Goal: Information Seeking & Learning: Learn about a topic

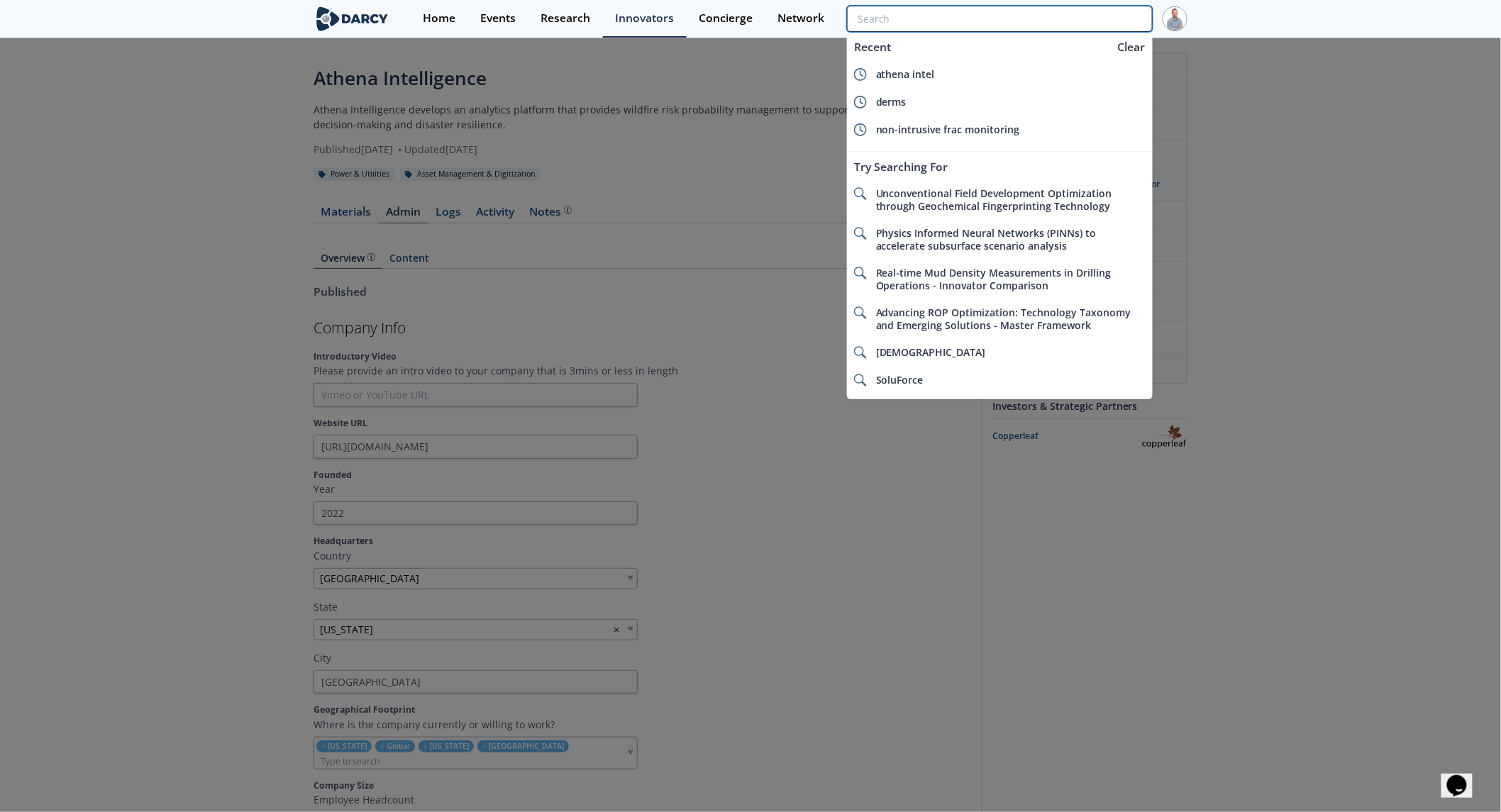
click at [1102, 19] on input "search" at bounding box center [999, 19] width 306 height 27
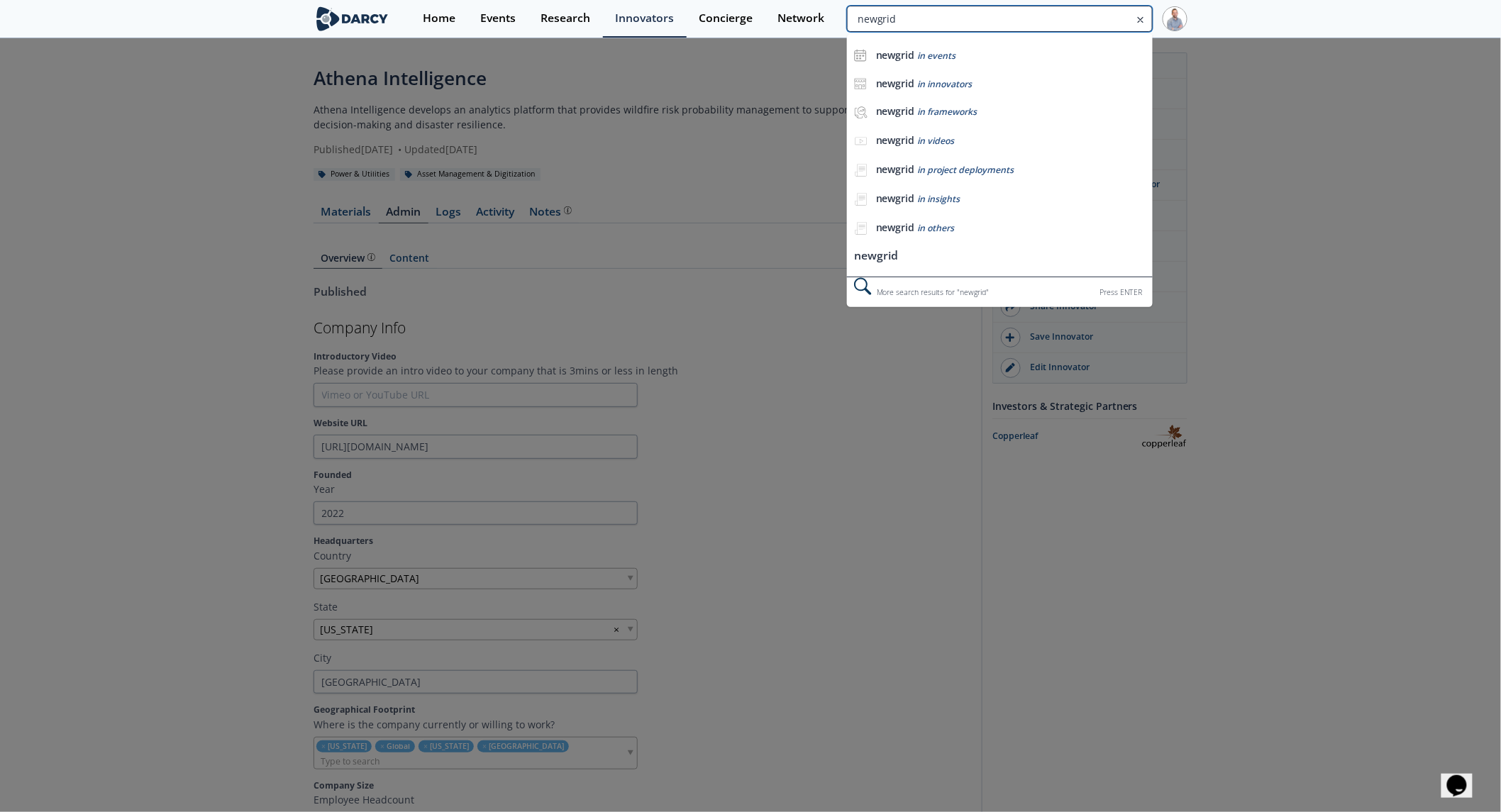
type input "newgrid"
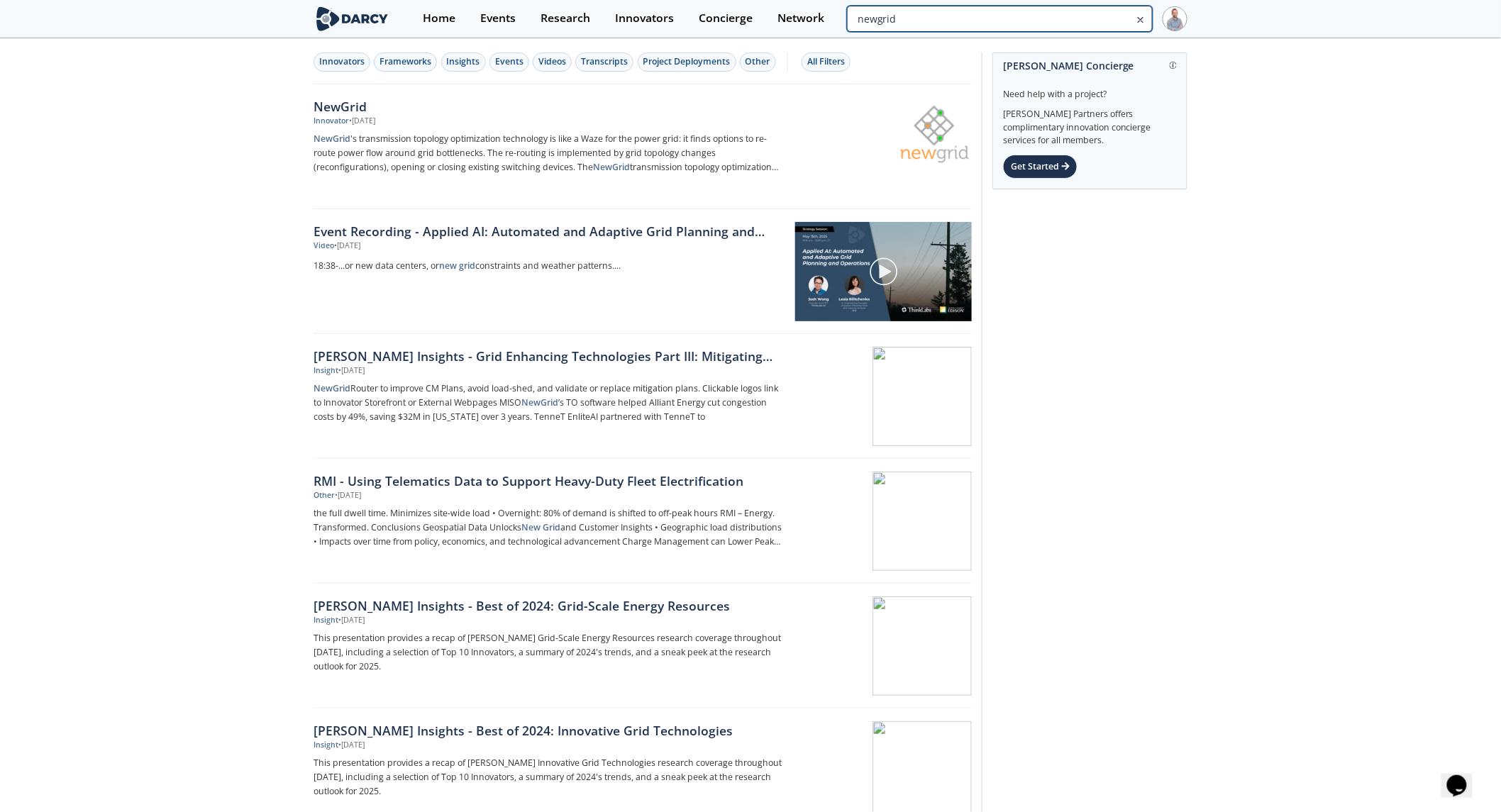
click at [1089, 29] on input "newgrid" at bounding box center [999, 19] width 306 height 27
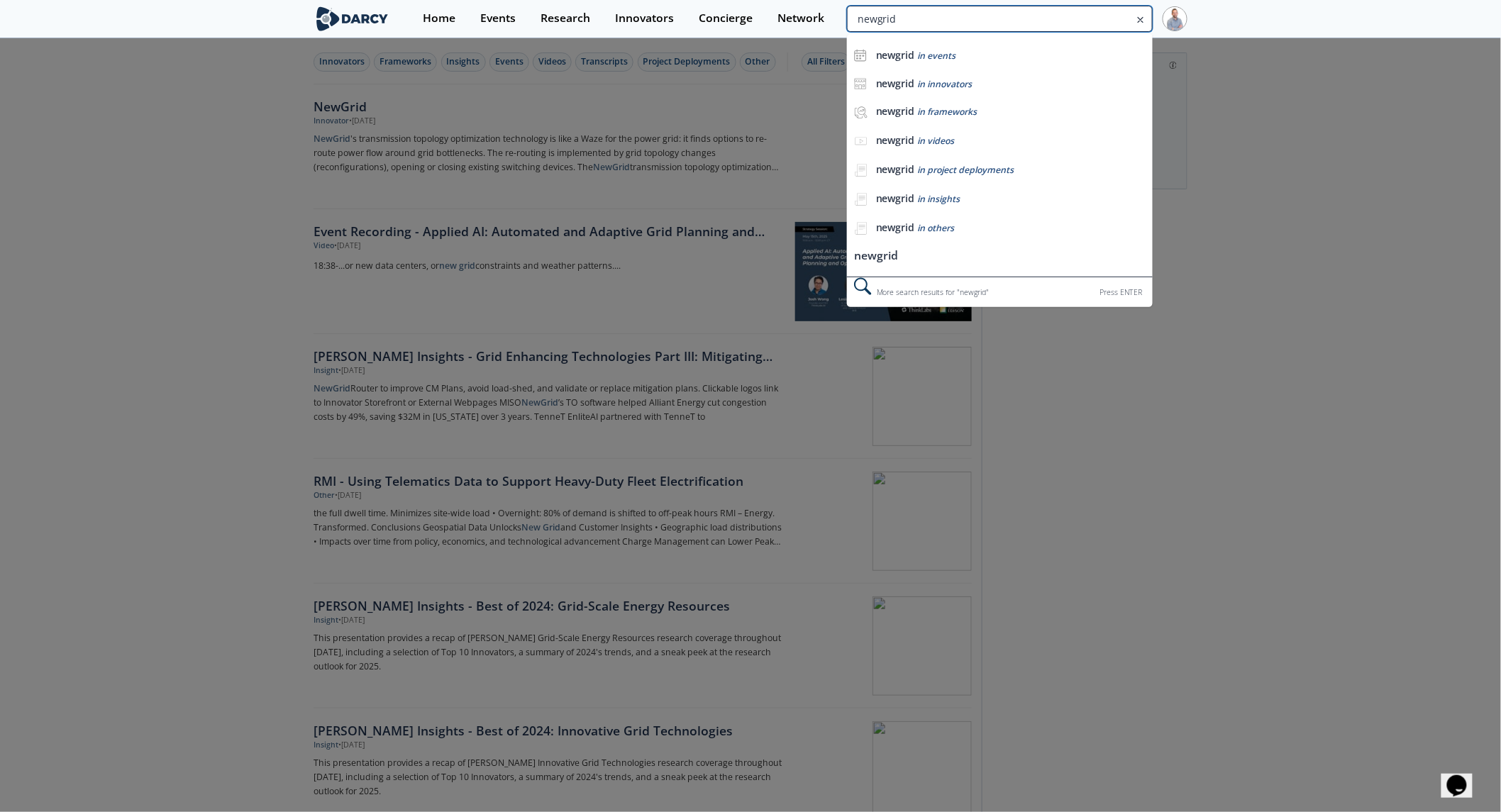
click at [1089, 27] on input "newgrid" at bounding box center [999, 19] width 306 height 27
type input "nsmart"
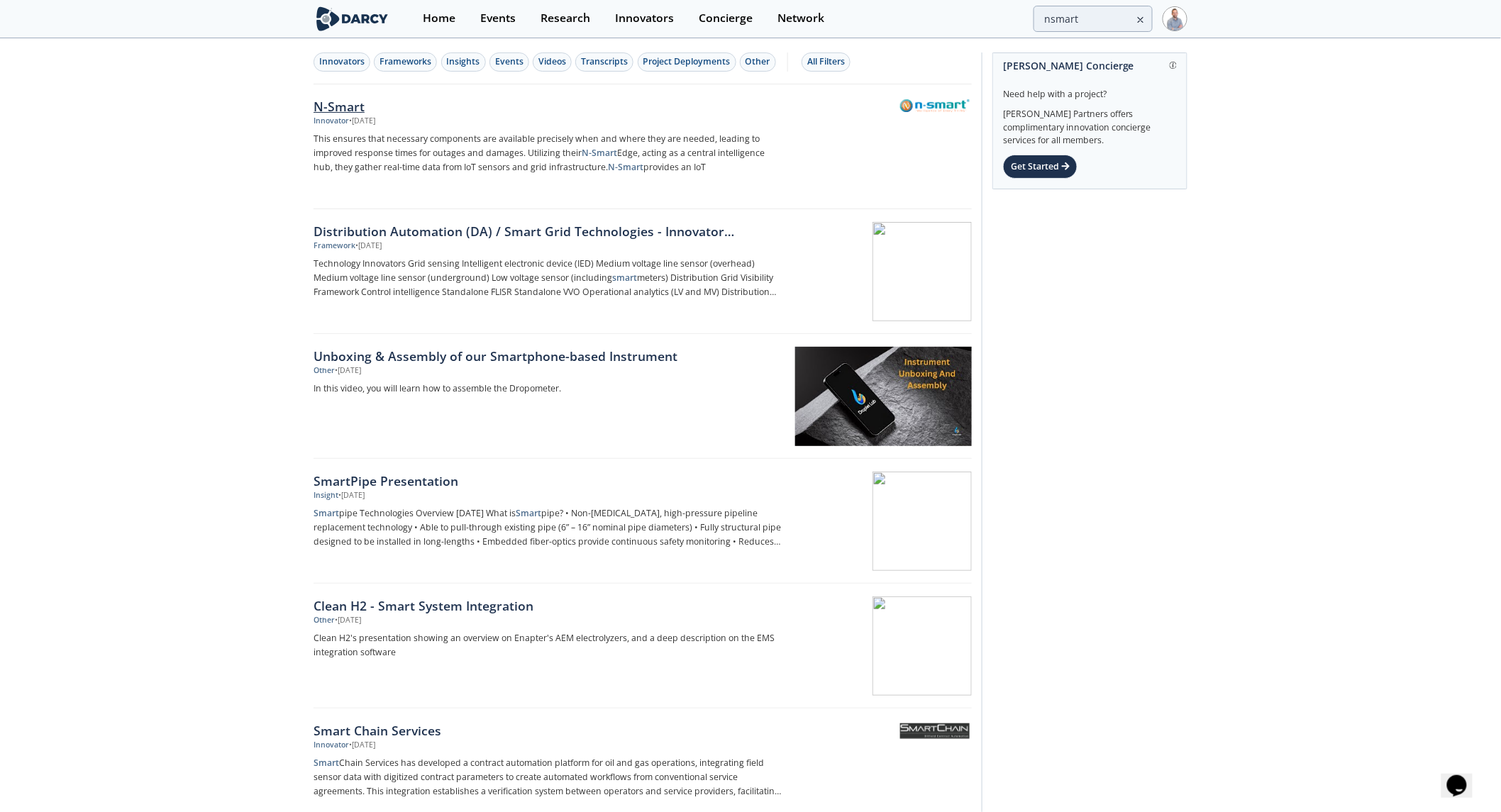
click at [354, 109] on div "N-Smart" at bounding box center [547, 106] width 469 height 18
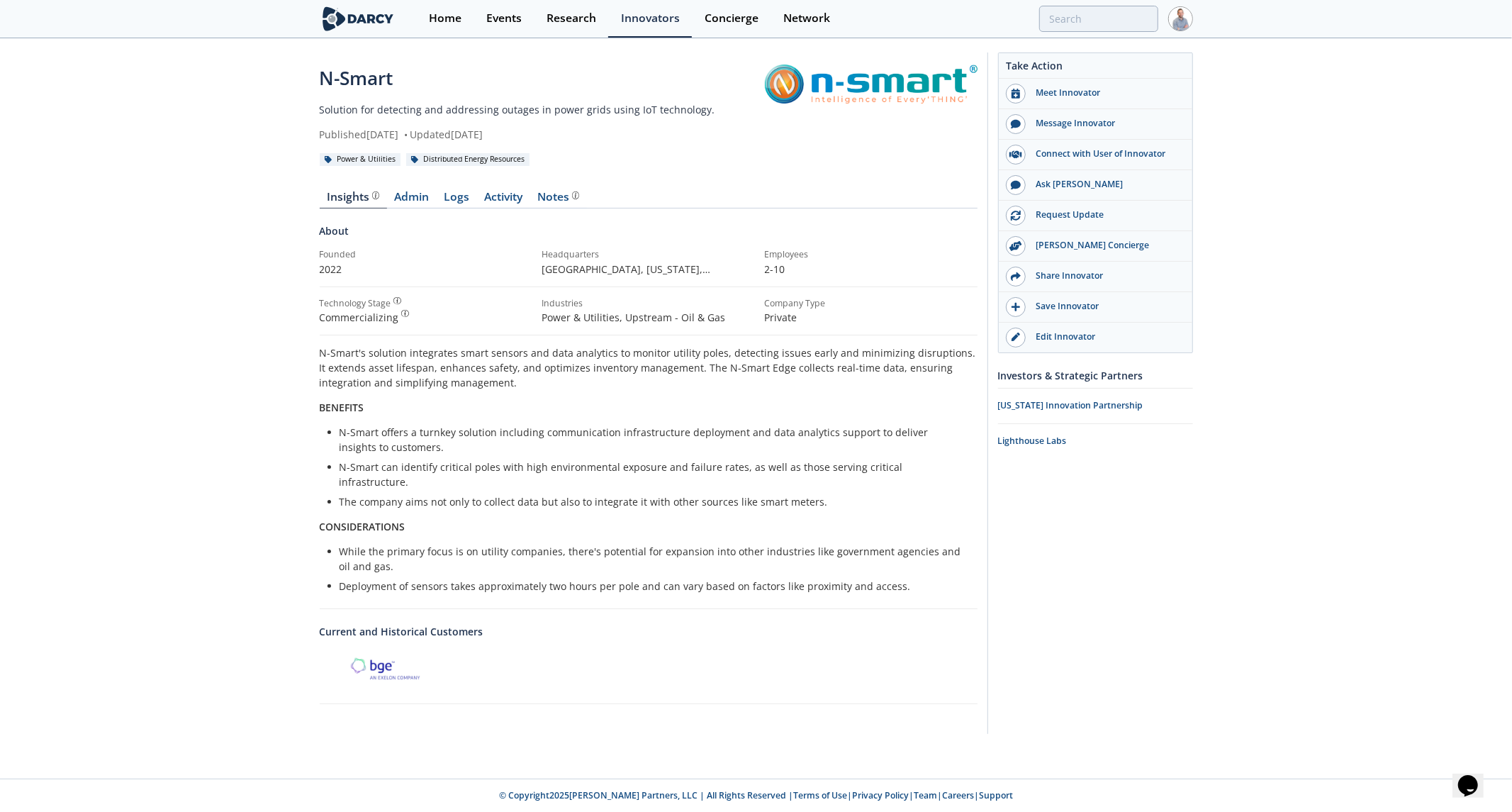
click at [368, 30] on img at bounding box center [358, 19] width 77 height 25
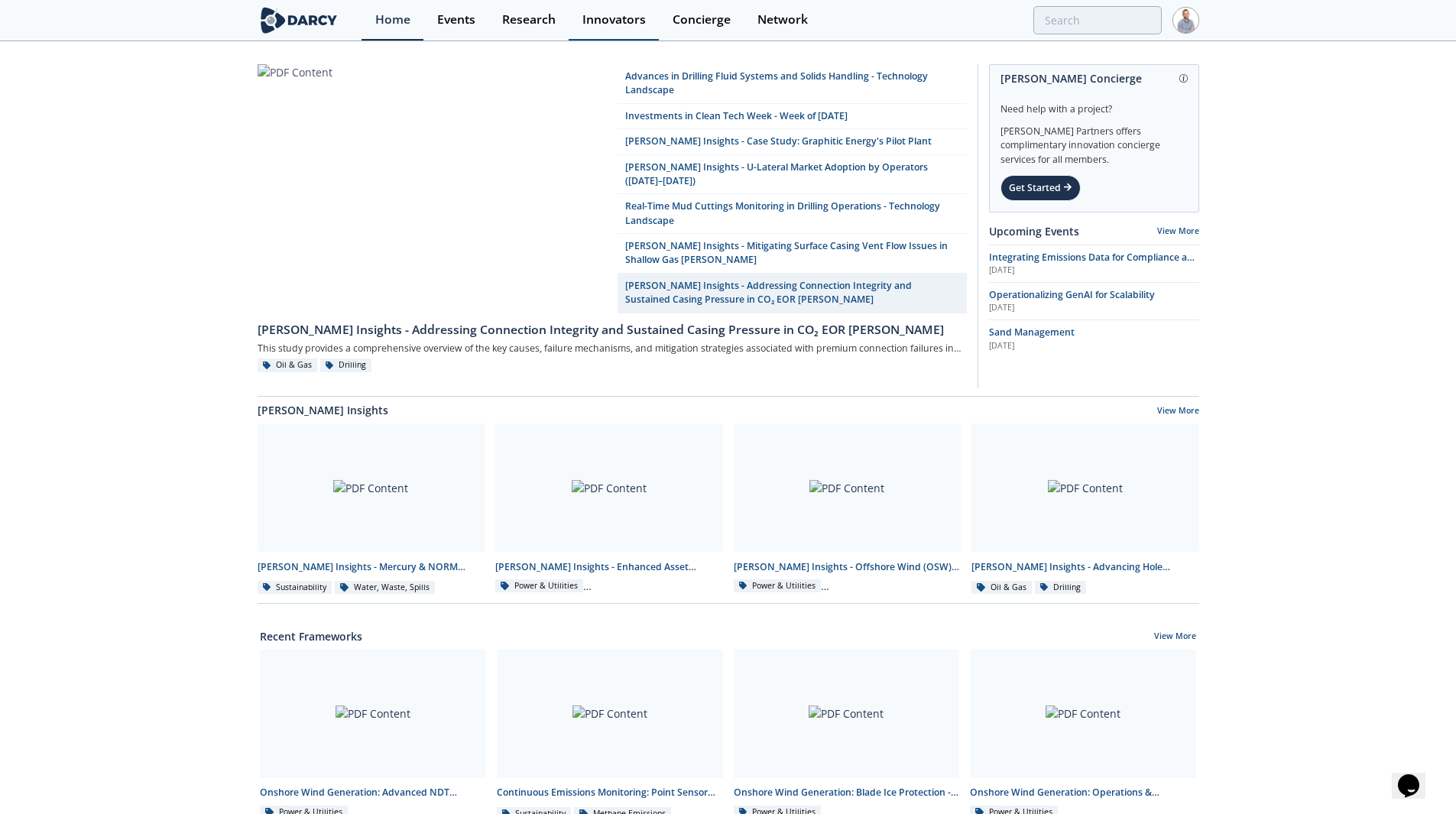
click at [600, 31] on link "Innovators" at bounding box center [614, 20] width 91 height 41
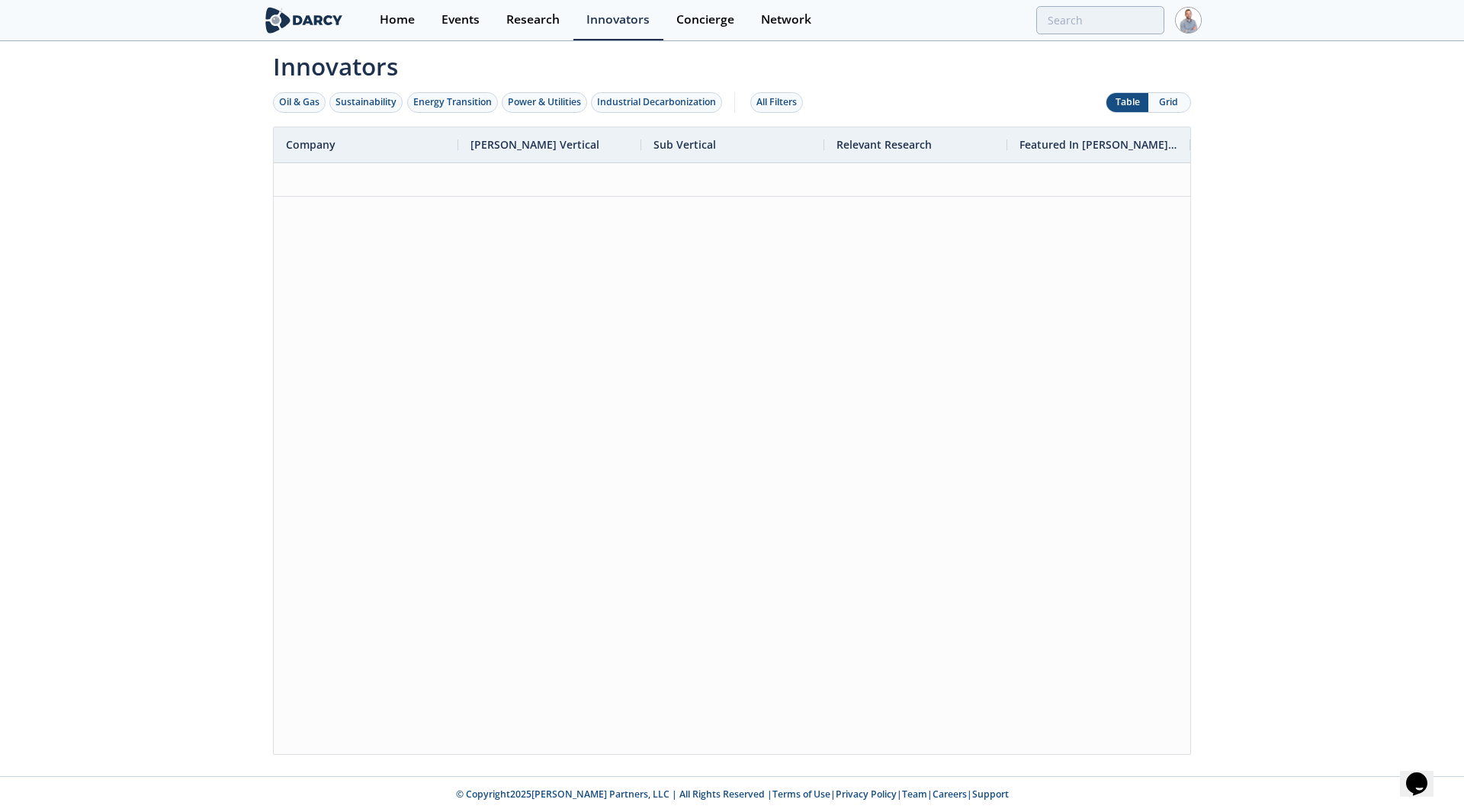
click at [1183, 93] on button "Grid" at bounding box center [1169, 102] width 42 height 19
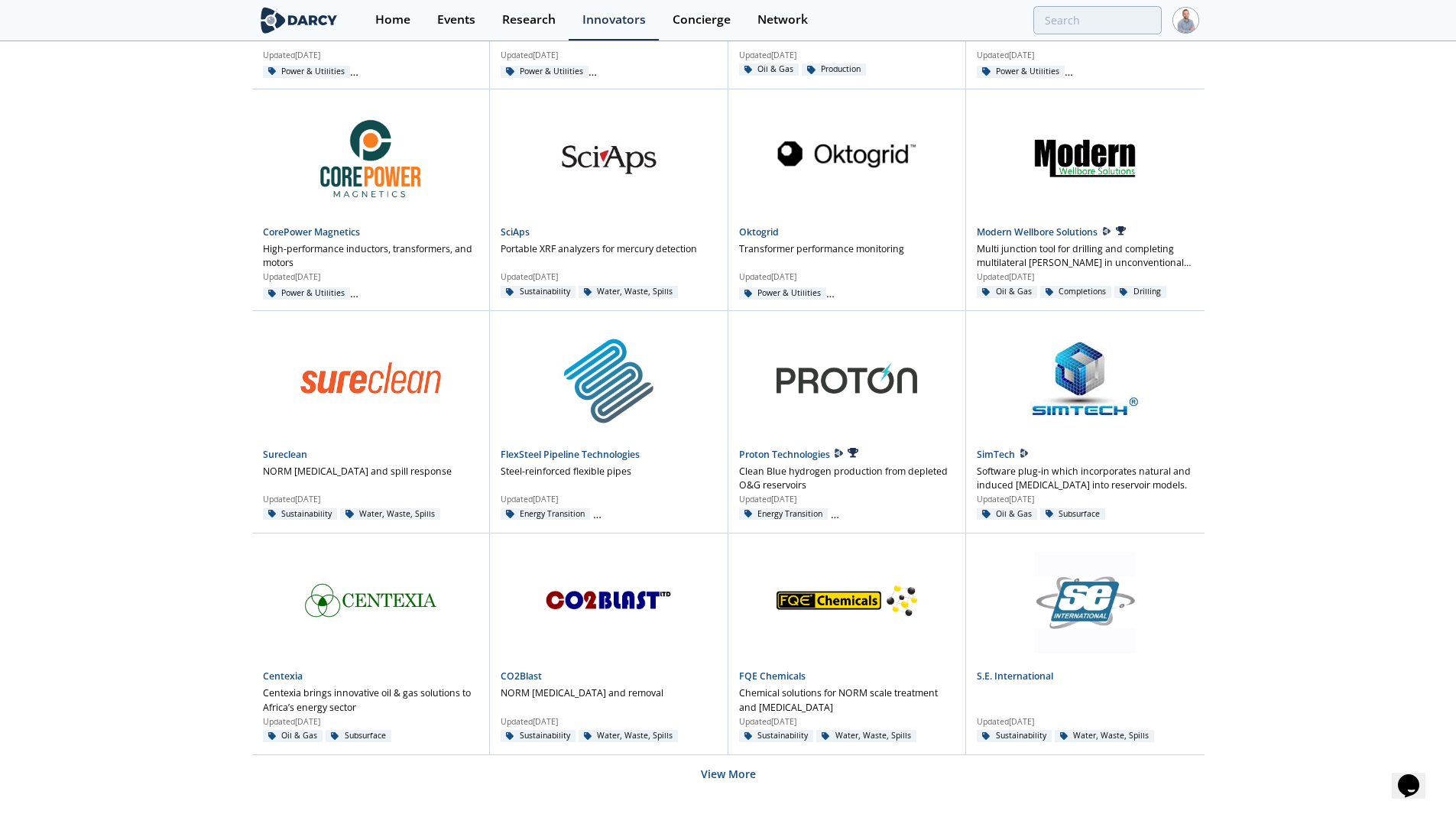
scroll to position [763, 0]
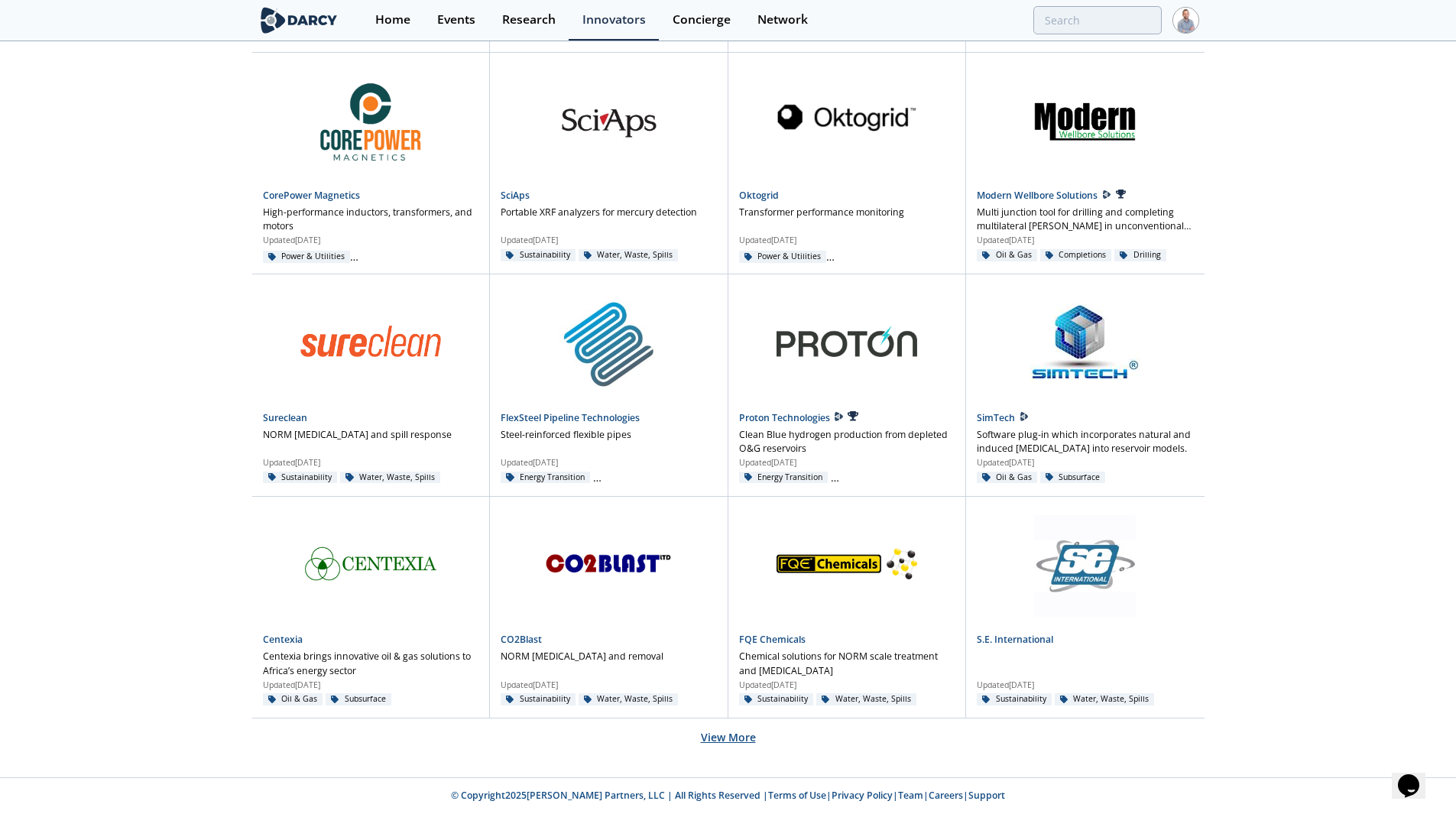
click at [720, 739] on button "View More" at bounding box center [728, 737] width 55 height 37
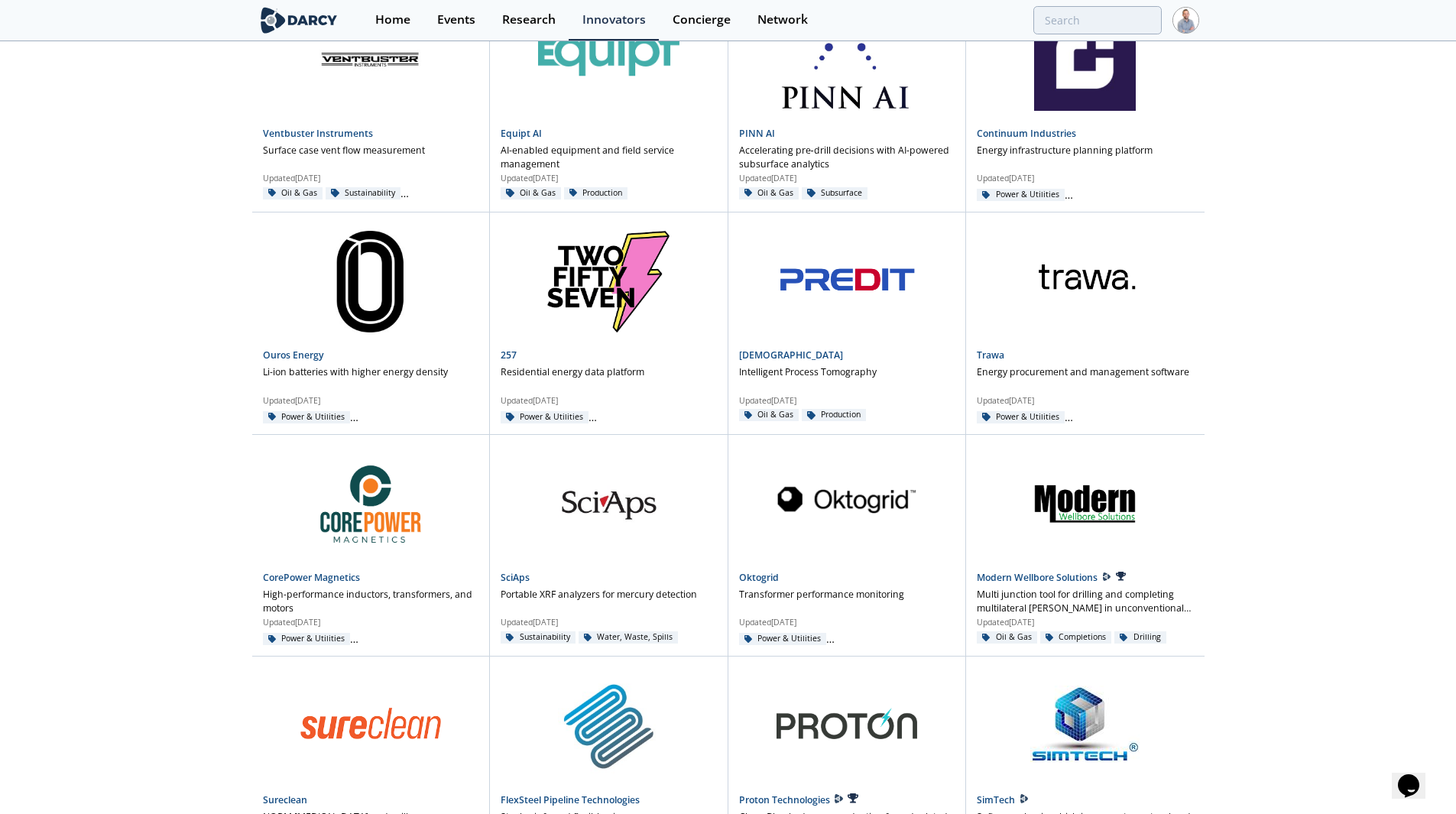
scroll to position [0, 0]
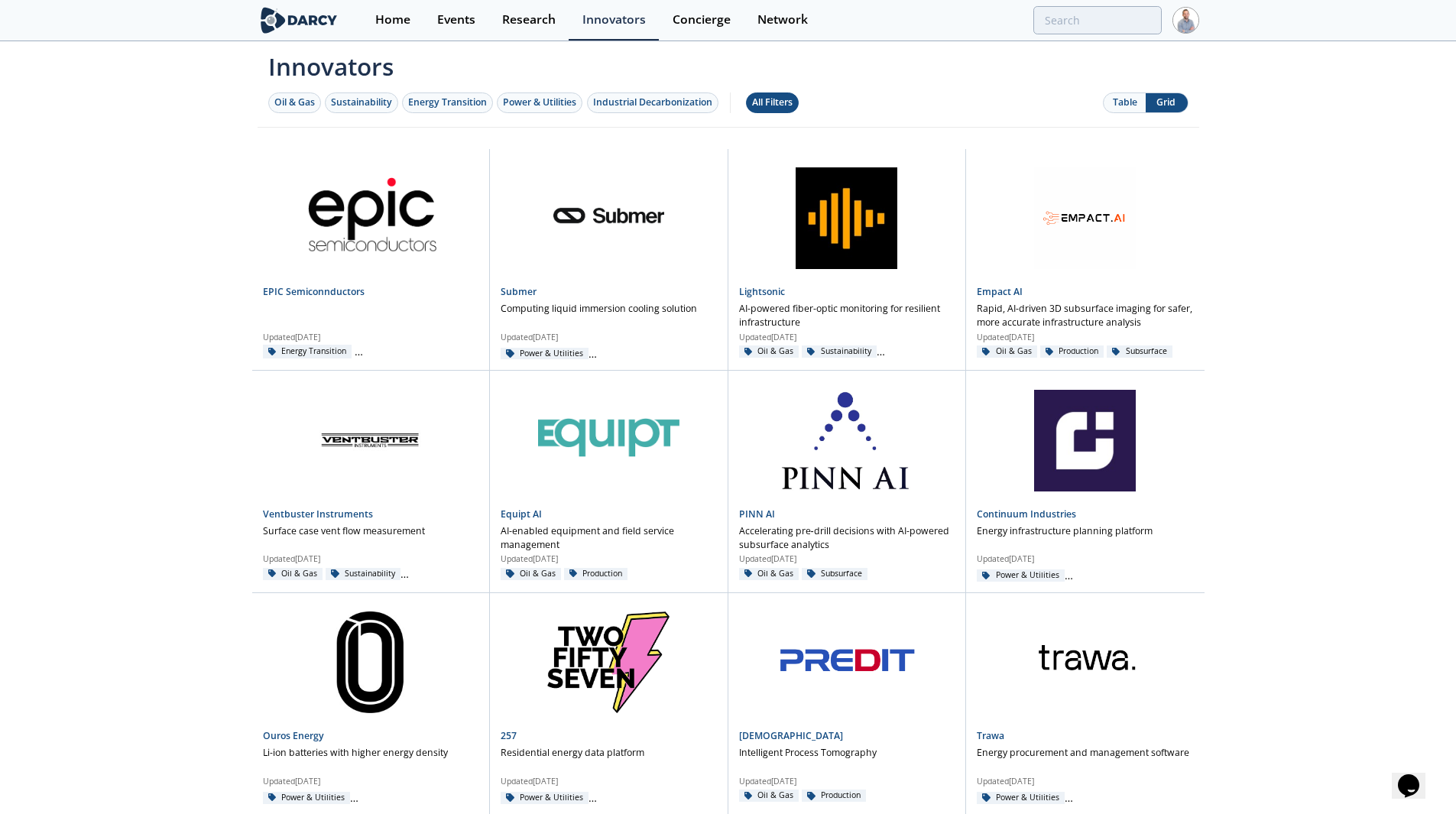
click at [776, 101] on div "All Filters" at bounding box center [772, 102] width 40 height 14
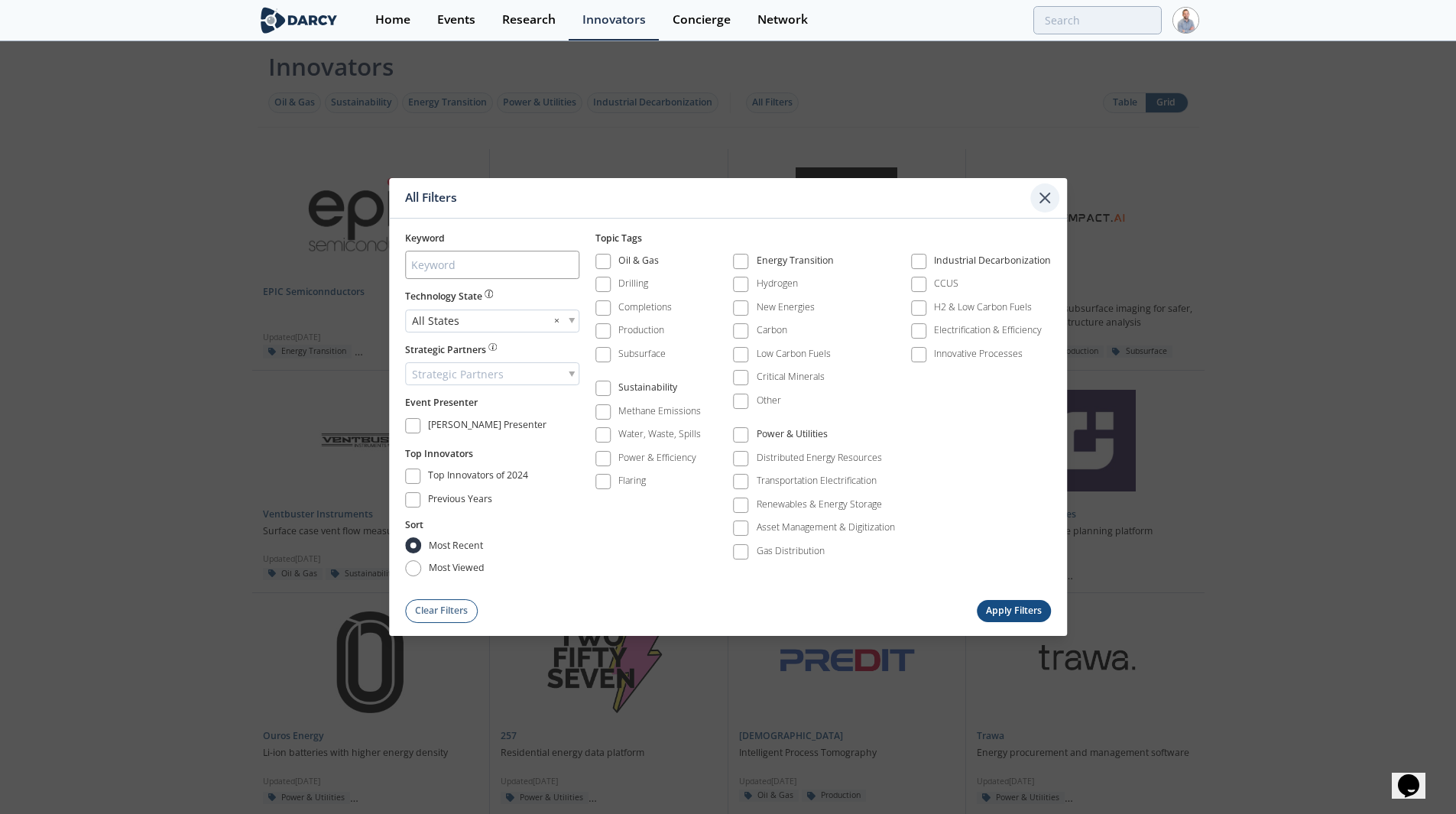
click at [1050, 187] on div at bounding box center [1045, 198] width 29 height 29
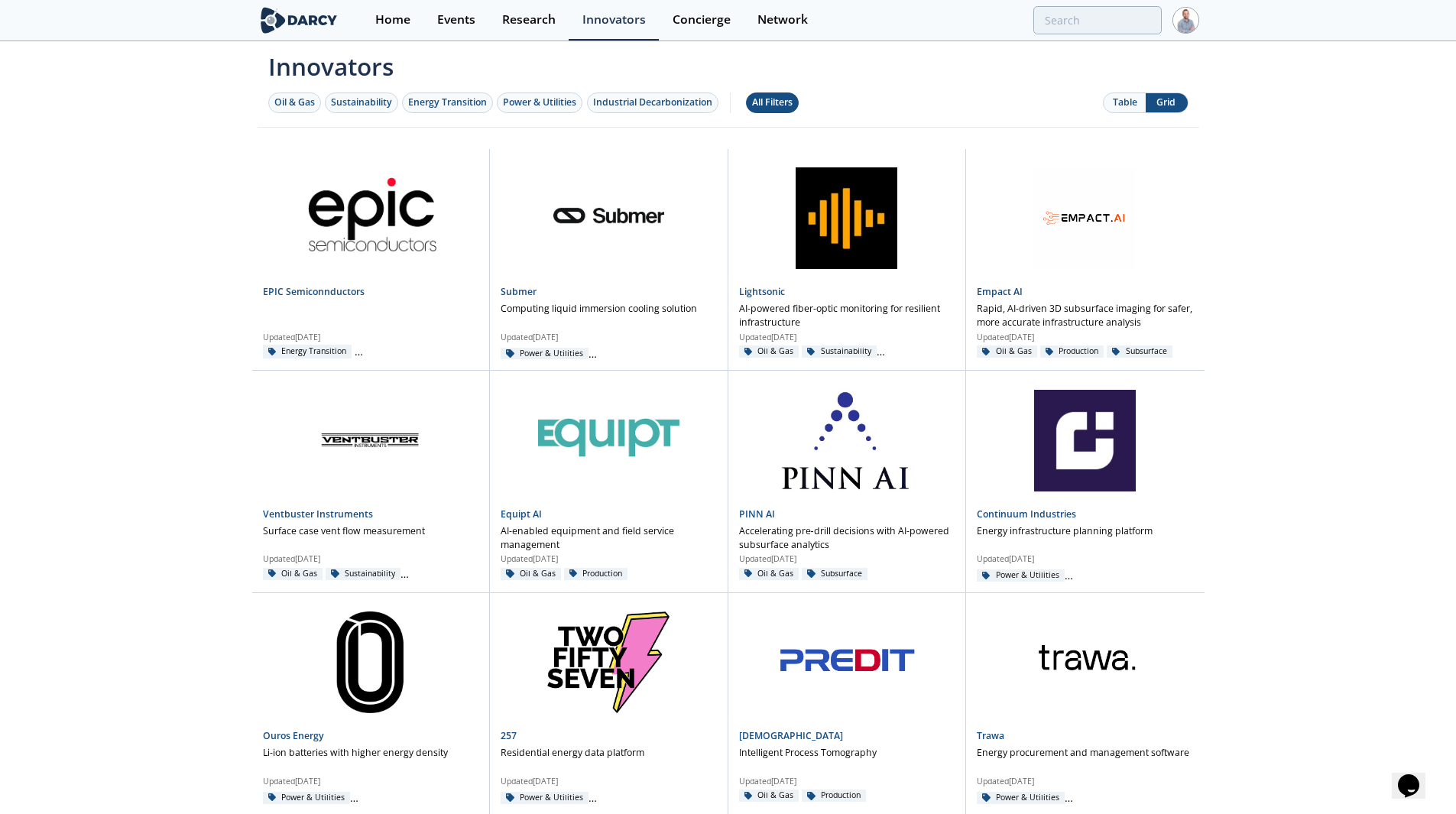
click at [776, 95] on button "All Filters" at bounding box center [772, 102] width 52 height 21
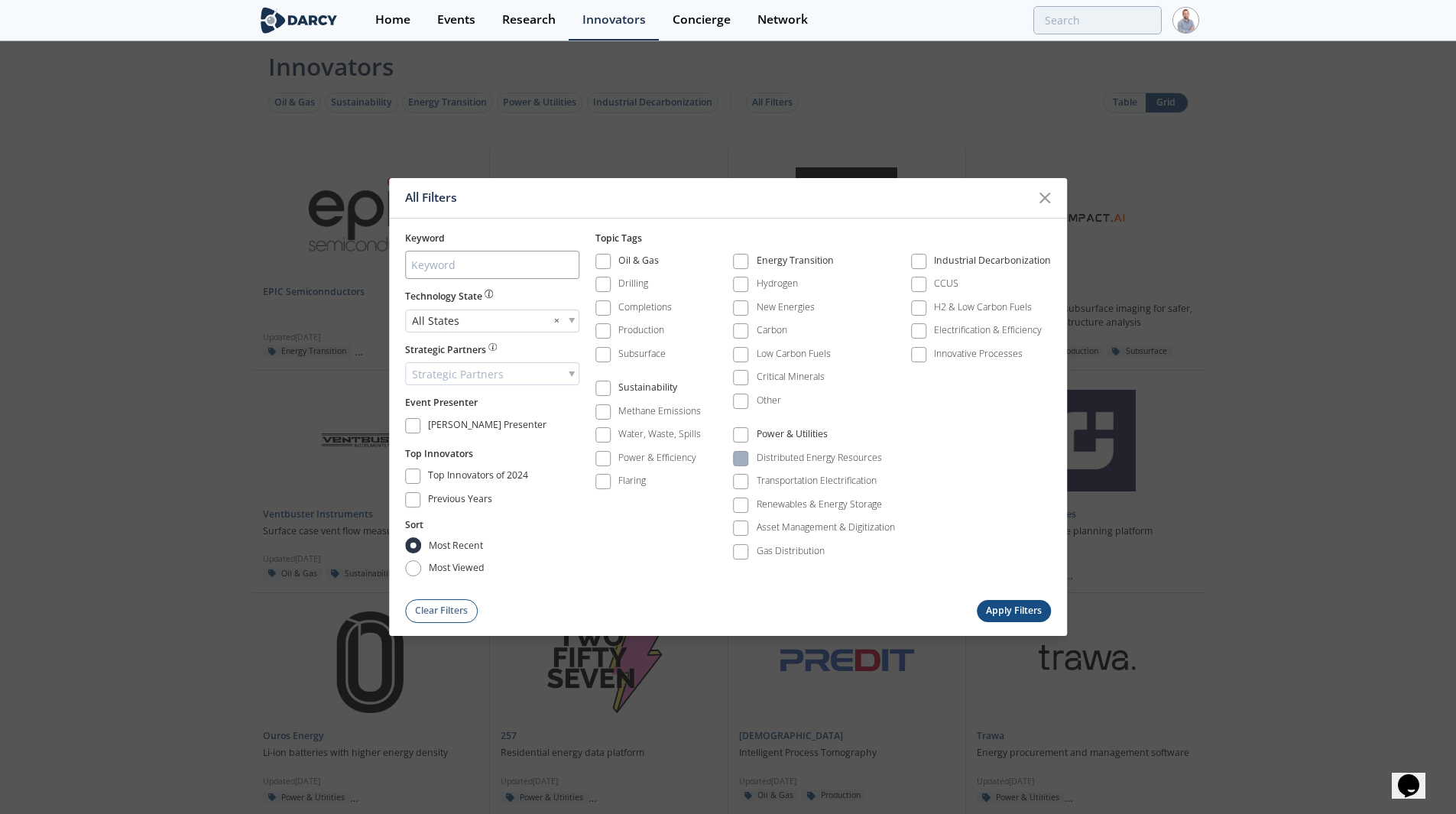
click at [740, 458] on span at bounding box center [740, 458] width 10 height 10
click at [463, 482] on div "Top Innovators of 2024" at bounding box center [479, 477] width 102 height 18
click at [1001, 618] on button "Apply Filters" at bounding box center [1014, 611] width 75 height 22
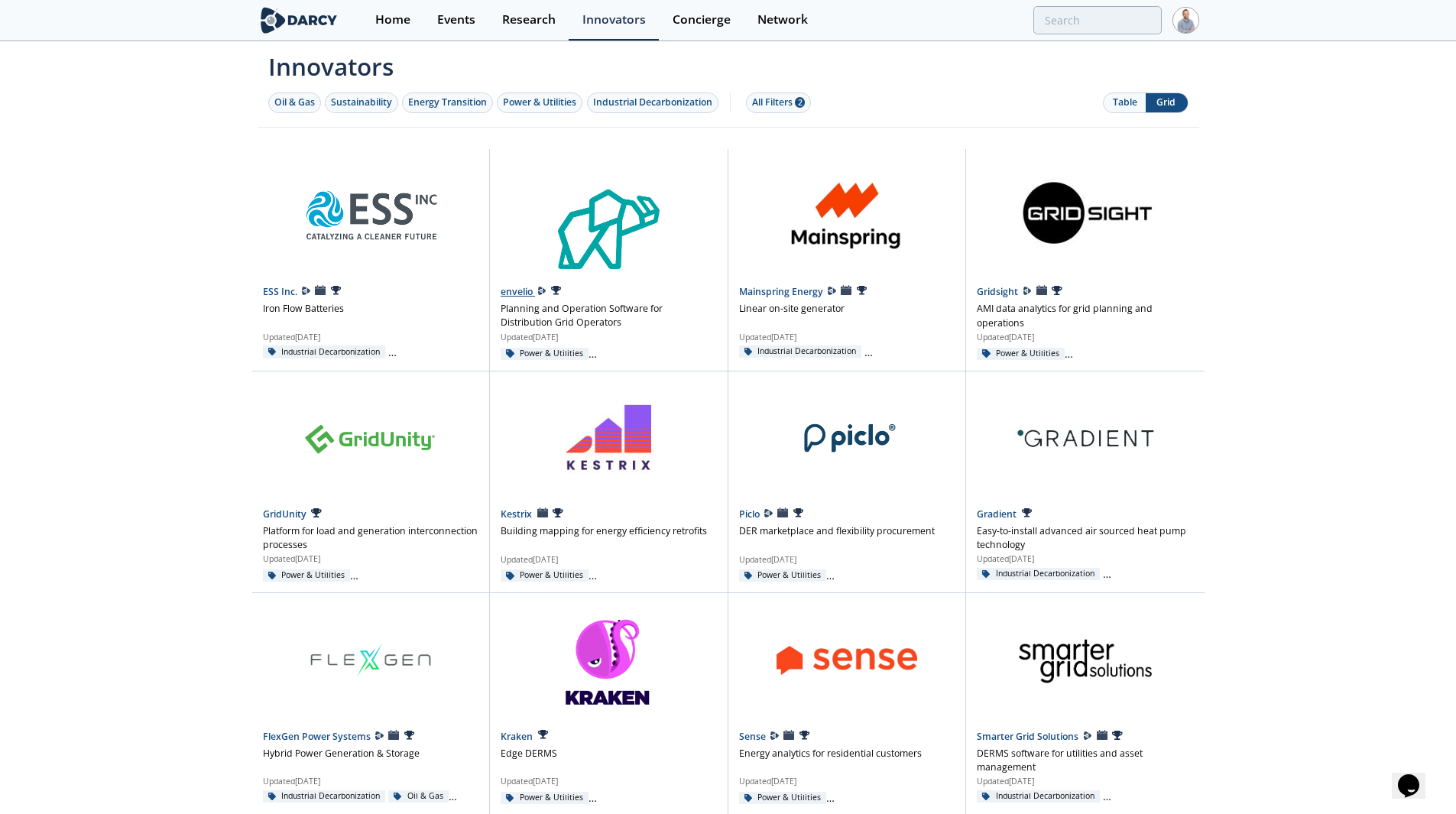
click at [599, 210] on link at bounding box center [608, 214] width 216 height 129
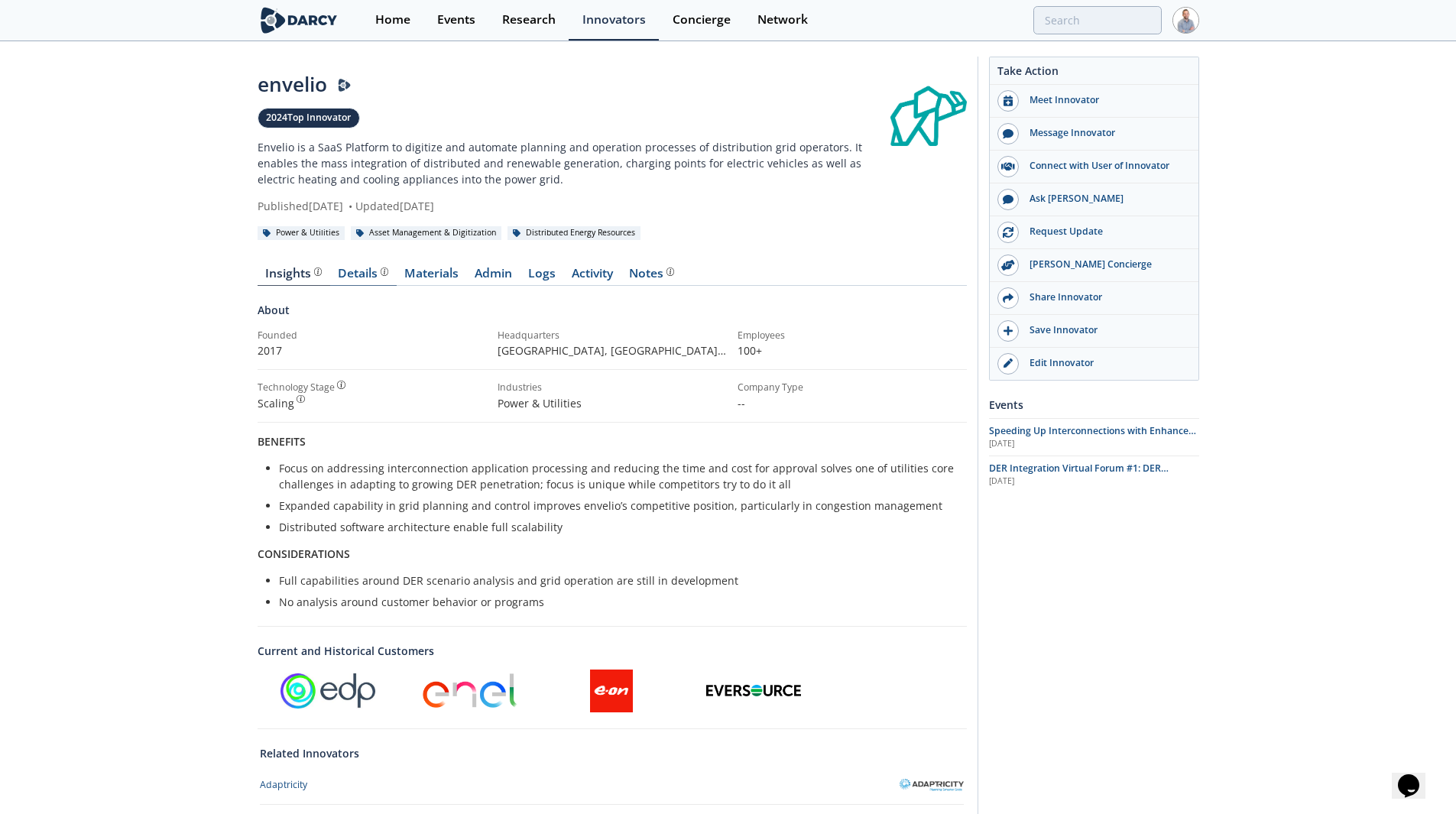
click at [356, 268] on div "Details" at bounding box center [363, 273] width 51 height 12
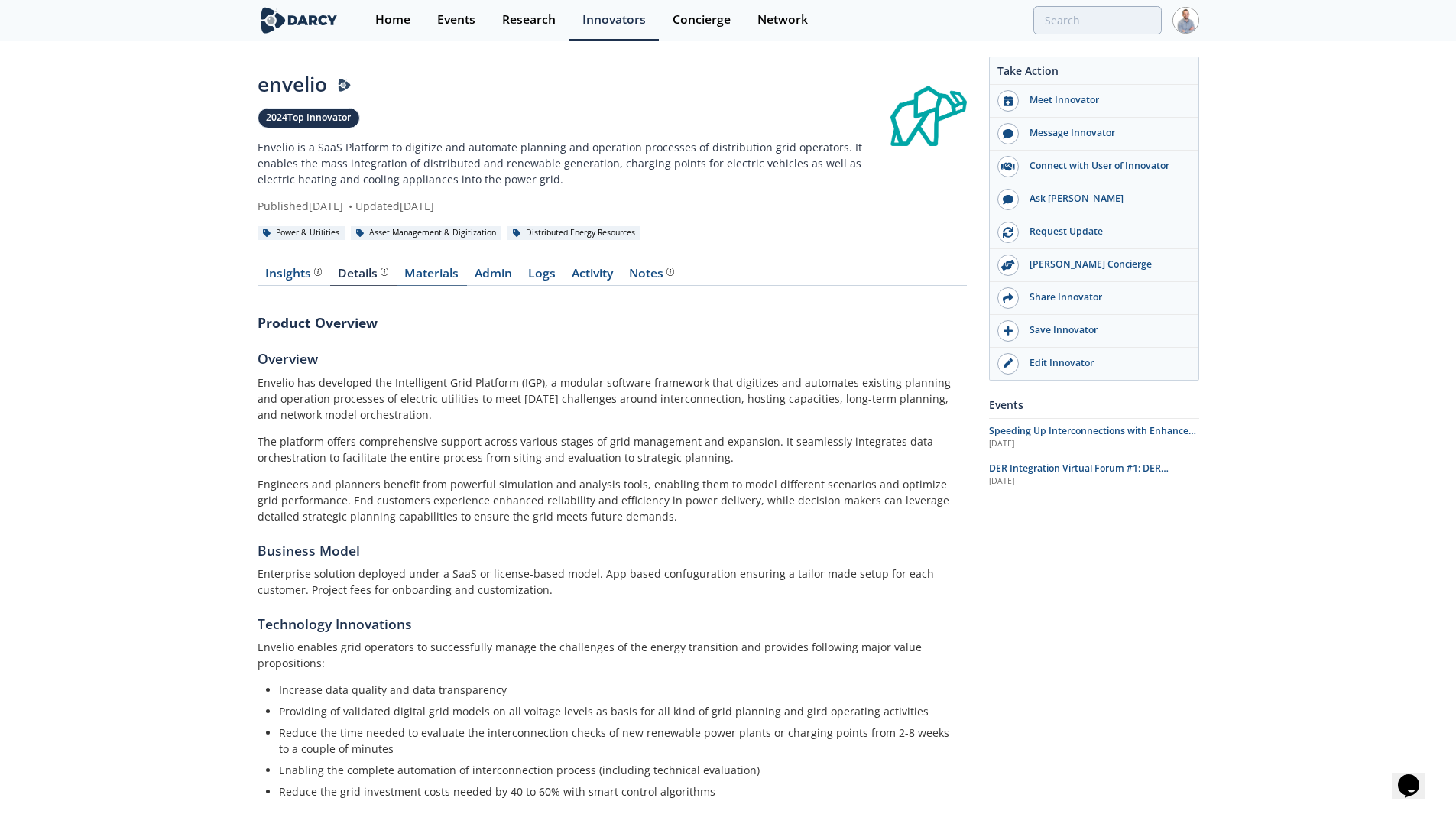
click at [448, 272] on link "Materials" at bounding box center [432, 276] width 71 height 18
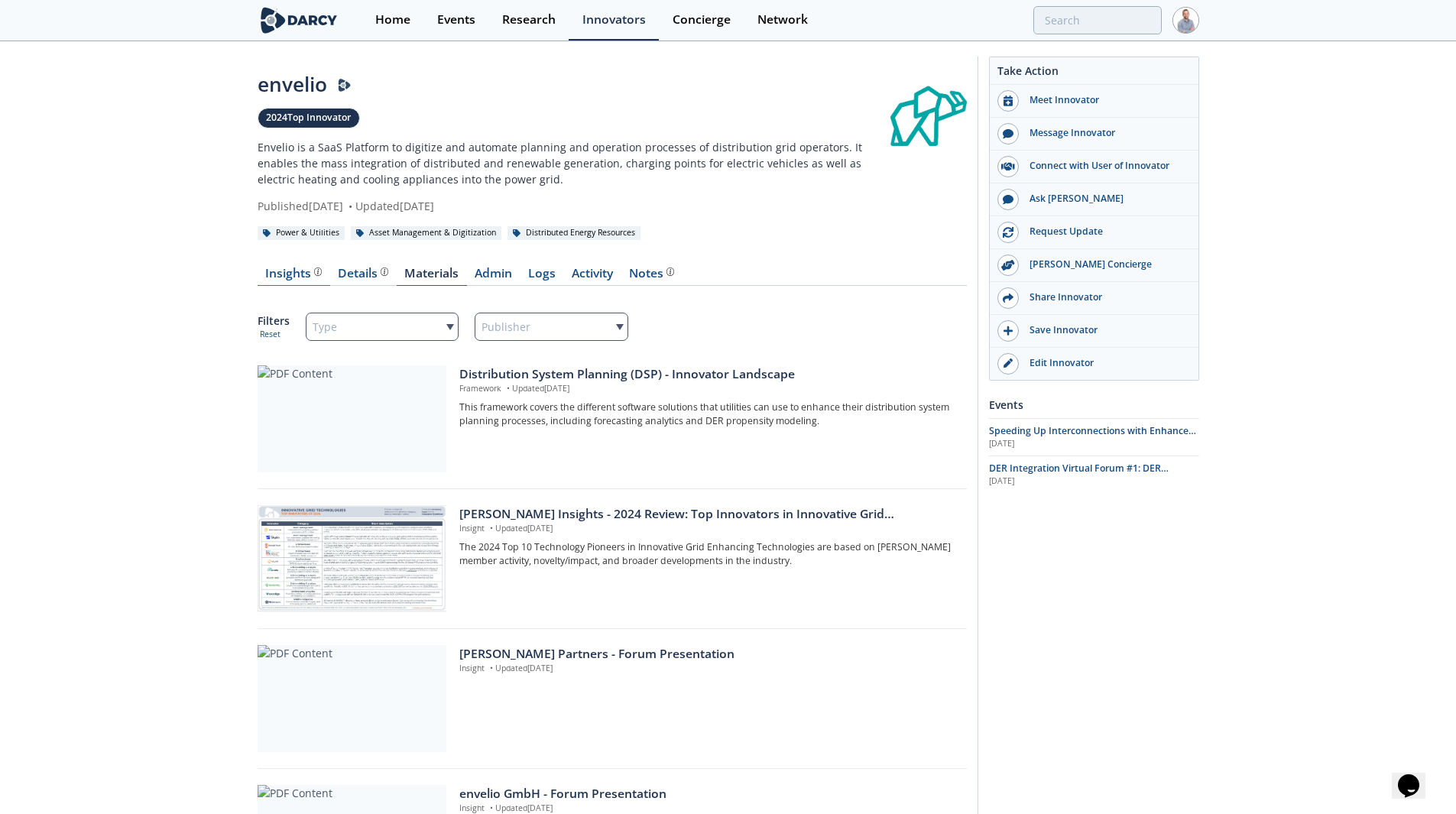
click at [278, 268] on div "Insights" at bounding box center [293, 273] width 56 height 12
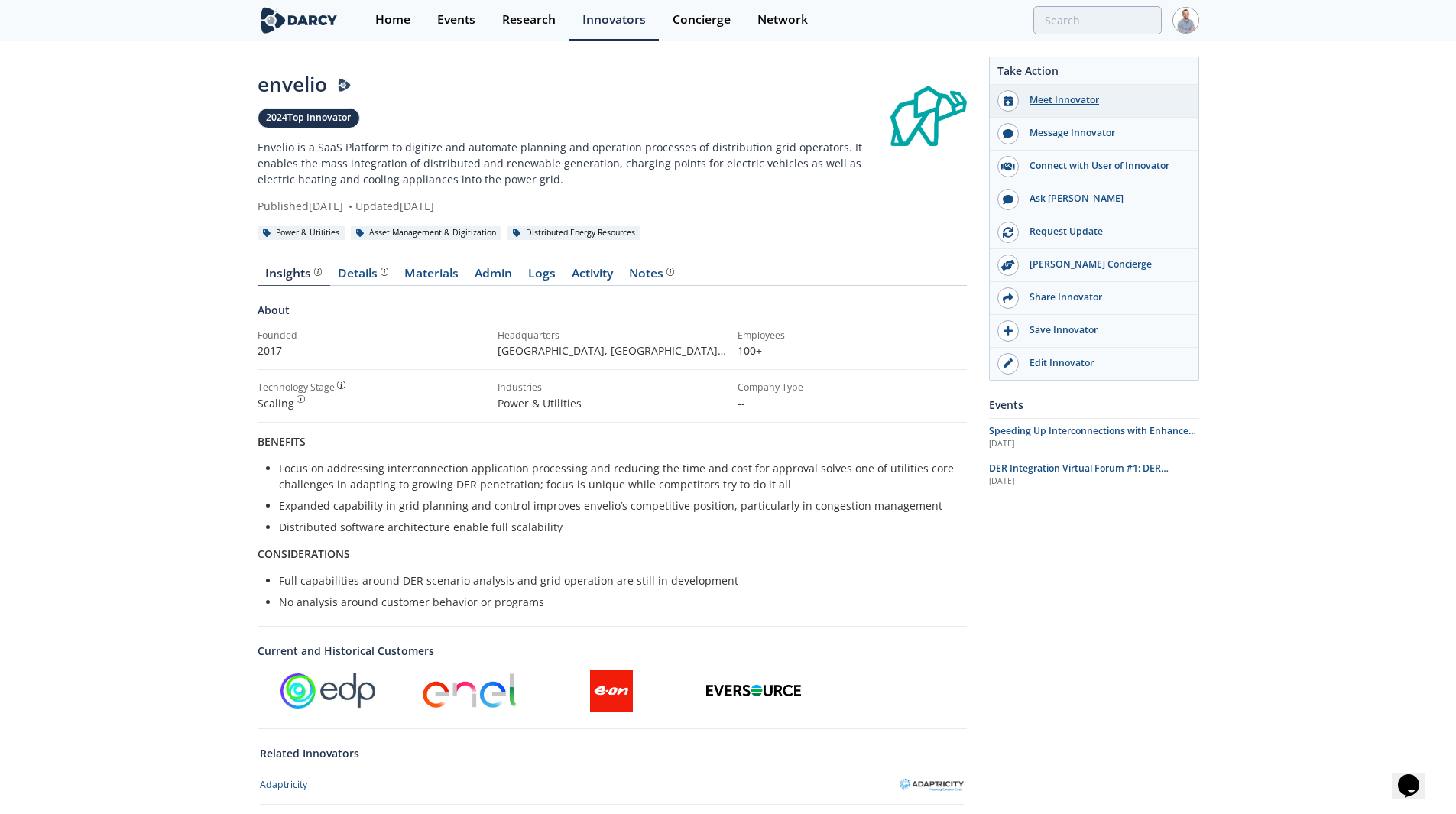
click at [1043, 93] on div "Meet Innovator" at bounding box center [1104, 99] width 171 height 14
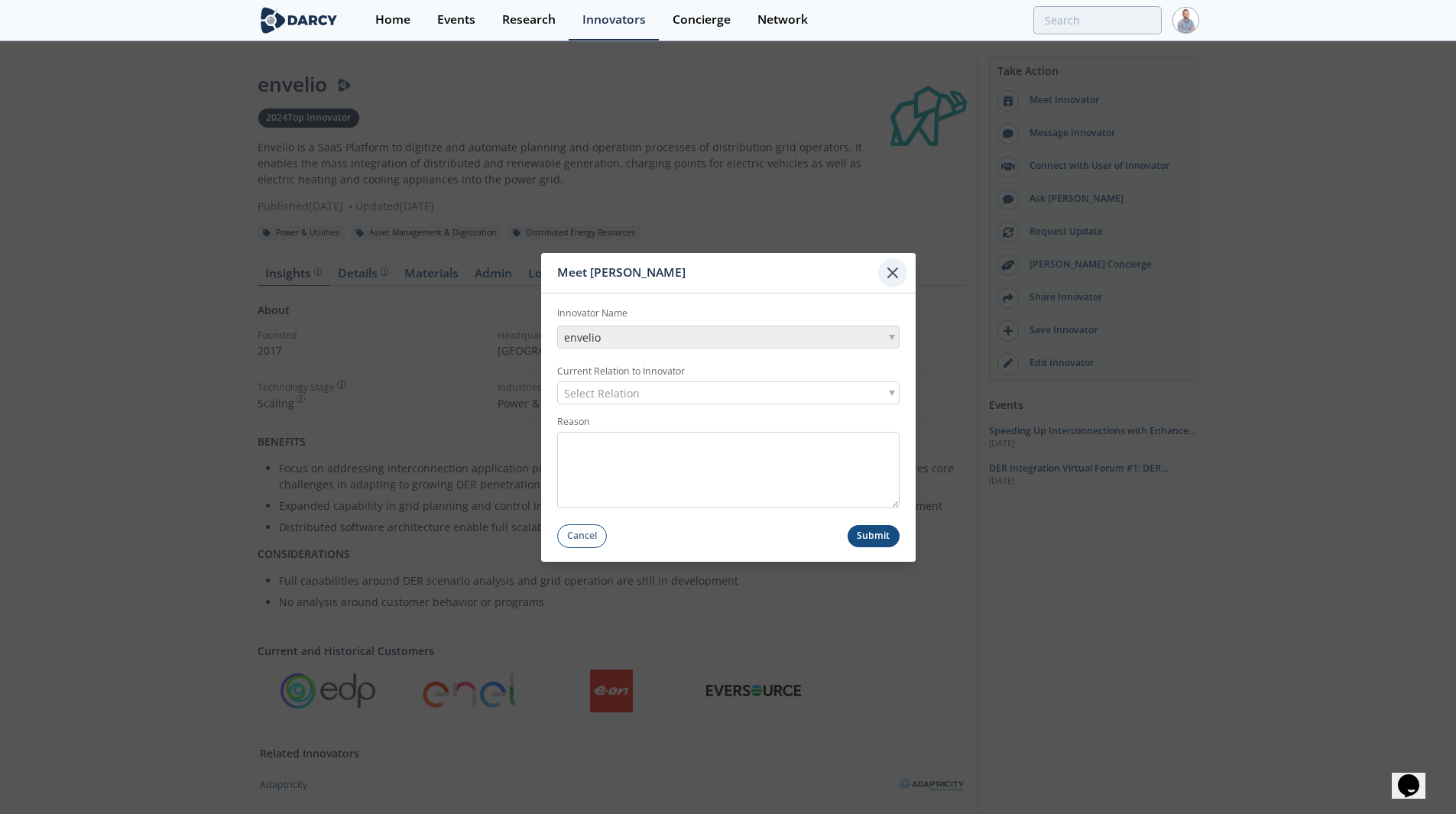
click at [891, 274] on icon at bounding box center [893, 273] width 10 height 10
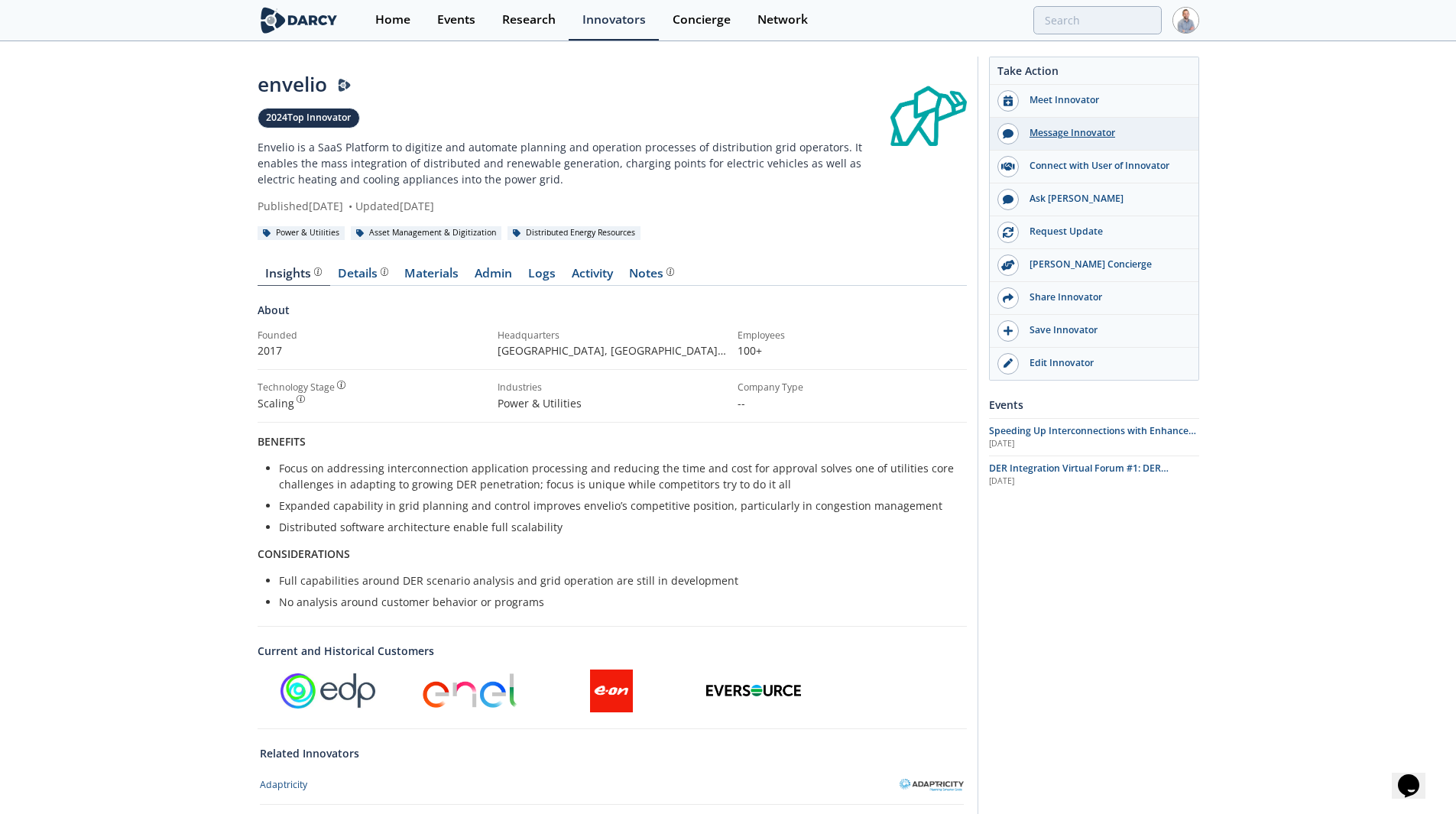
click at [1064, 129] on div "Message Innovator" at bounding box center [1104, 133] width 171 height 14
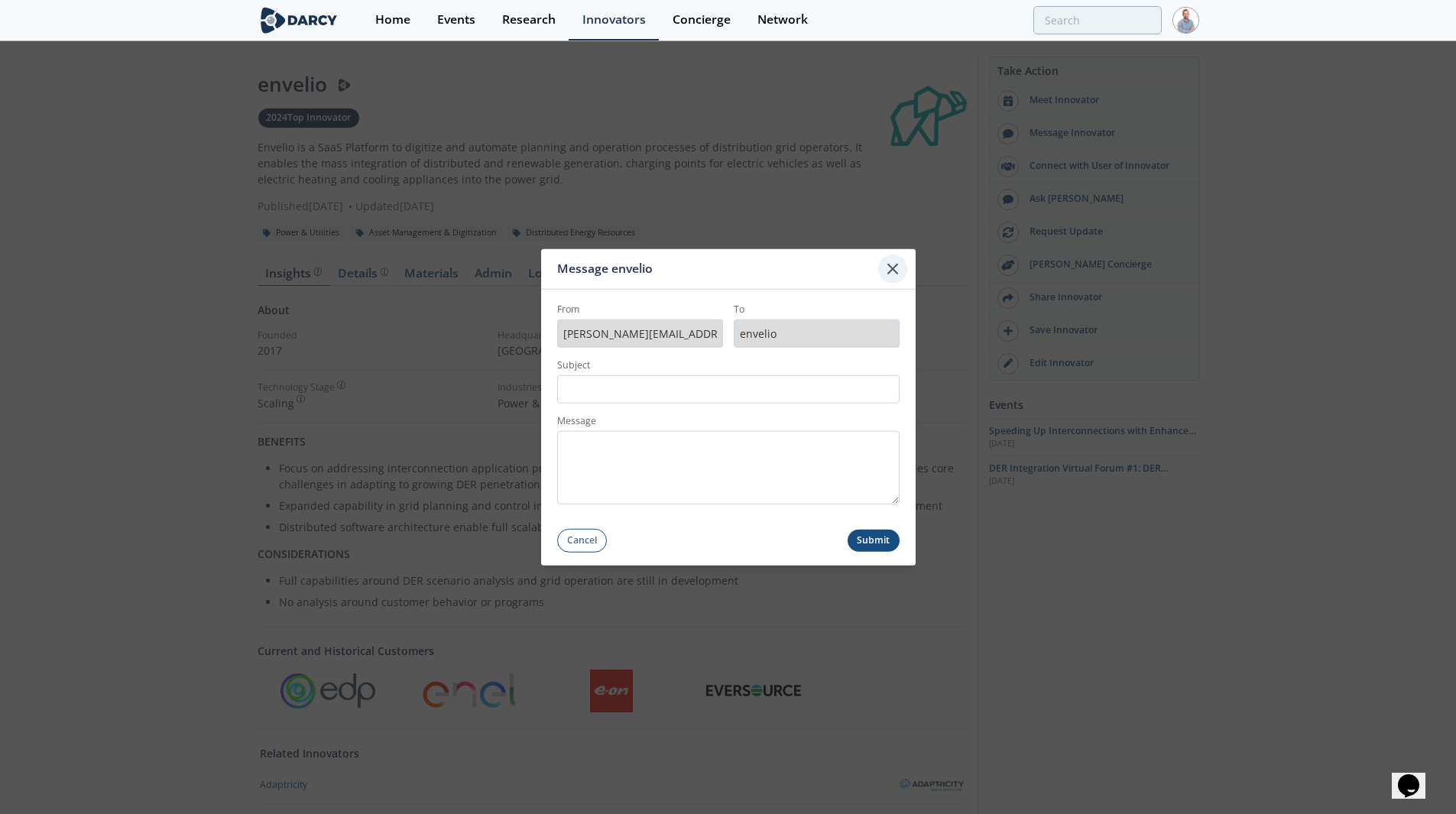
click at [888, 272] on icon at bounding box center [892, 268] width 18 height 18
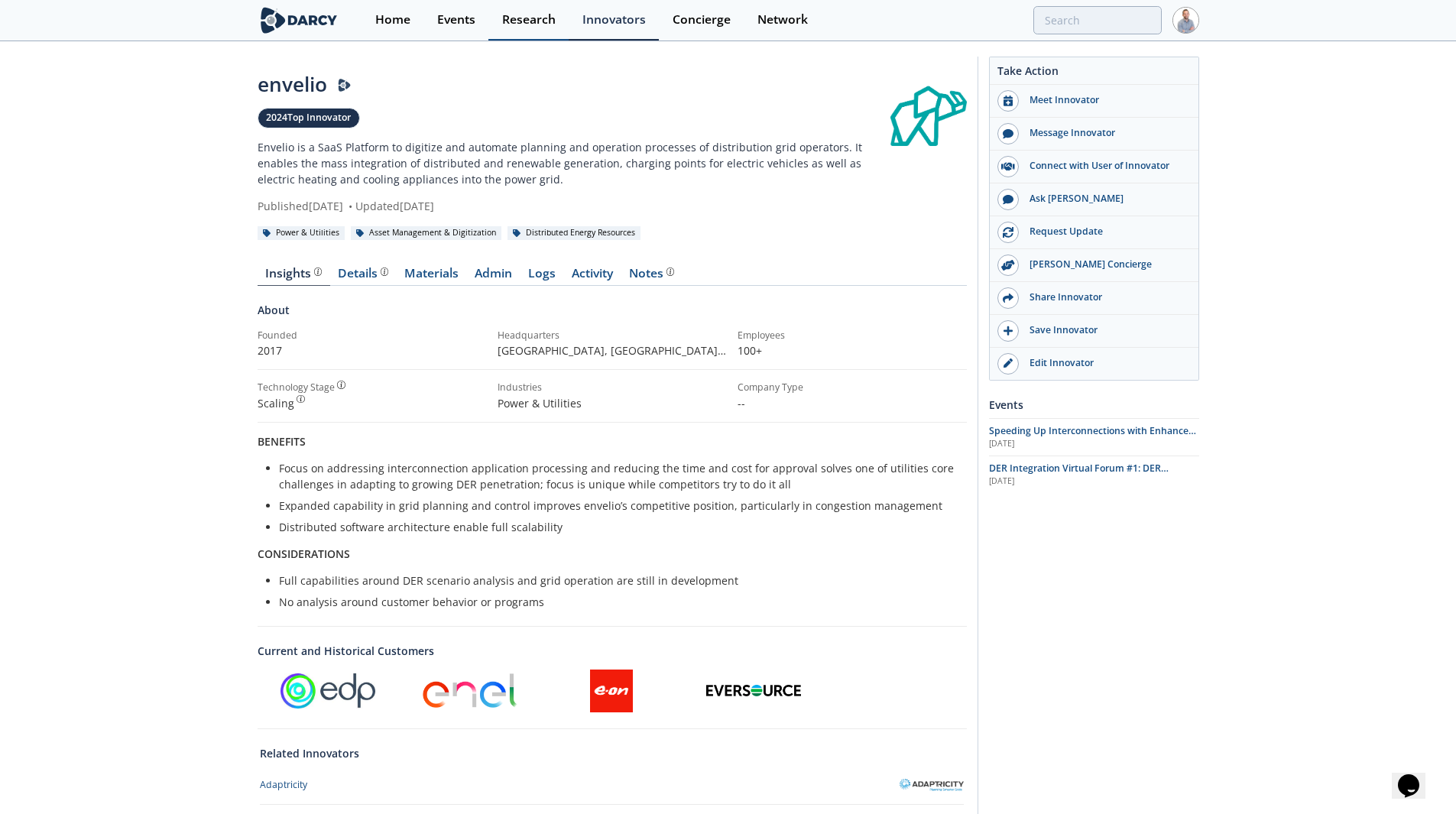
click at [545, 26] on div "Research" at bounding box center [528, 19] width 53 height 12
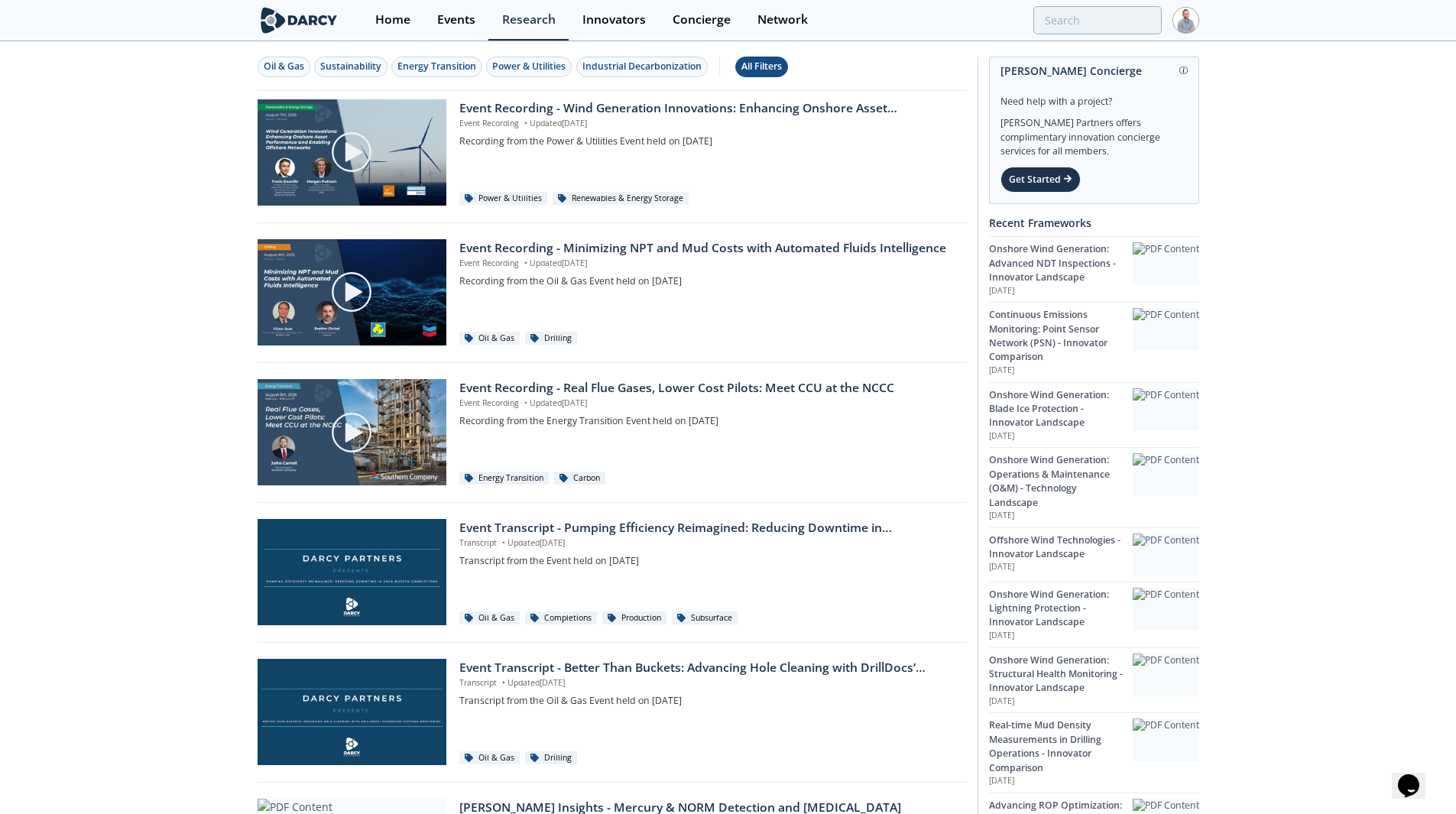
click at [764, 75] on button "All Filters" at bounding box center [761, 67] width 52 height 21
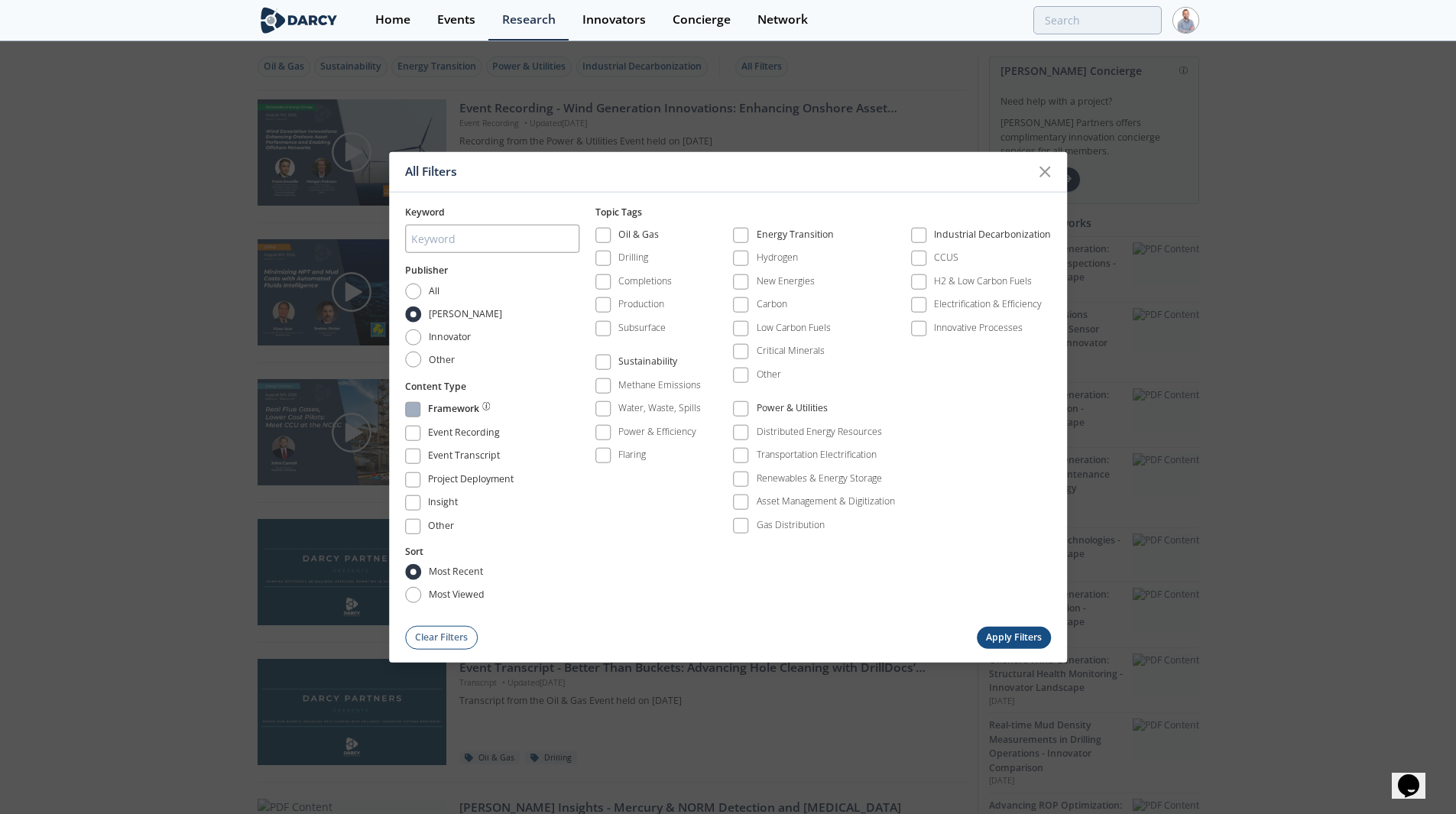
click at [459, 405] on div "Framework" at bounding box center [453, 411] width 51 height 18
click at [787, 414] on div "Power & Utilities" at bounding box center [792, 410] width 71 height 18
click at [1003, 631] on button "Apply Filters" at bounding box center [1014, 637] width 75 height 22
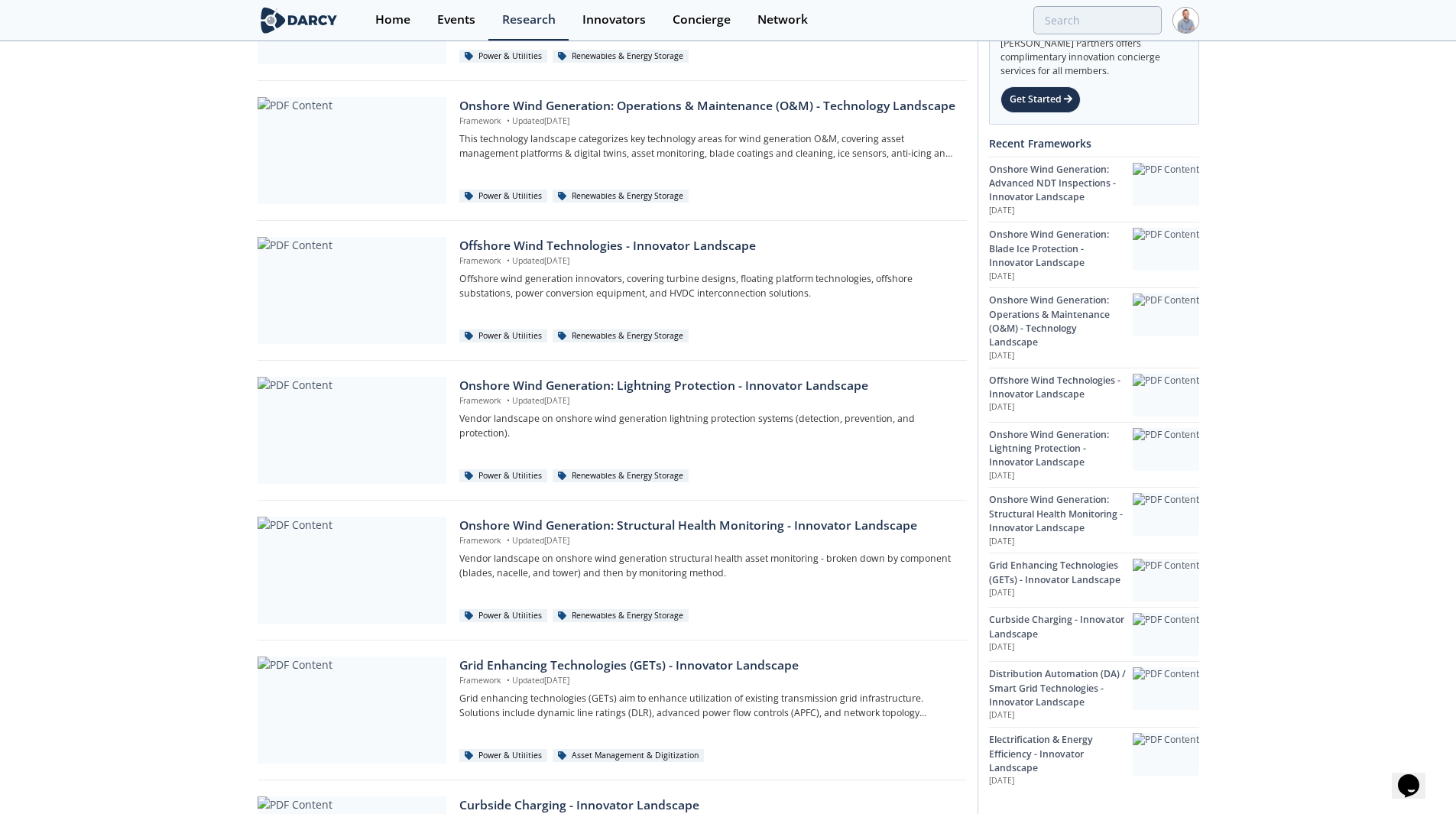
scroll to position [306, 0]
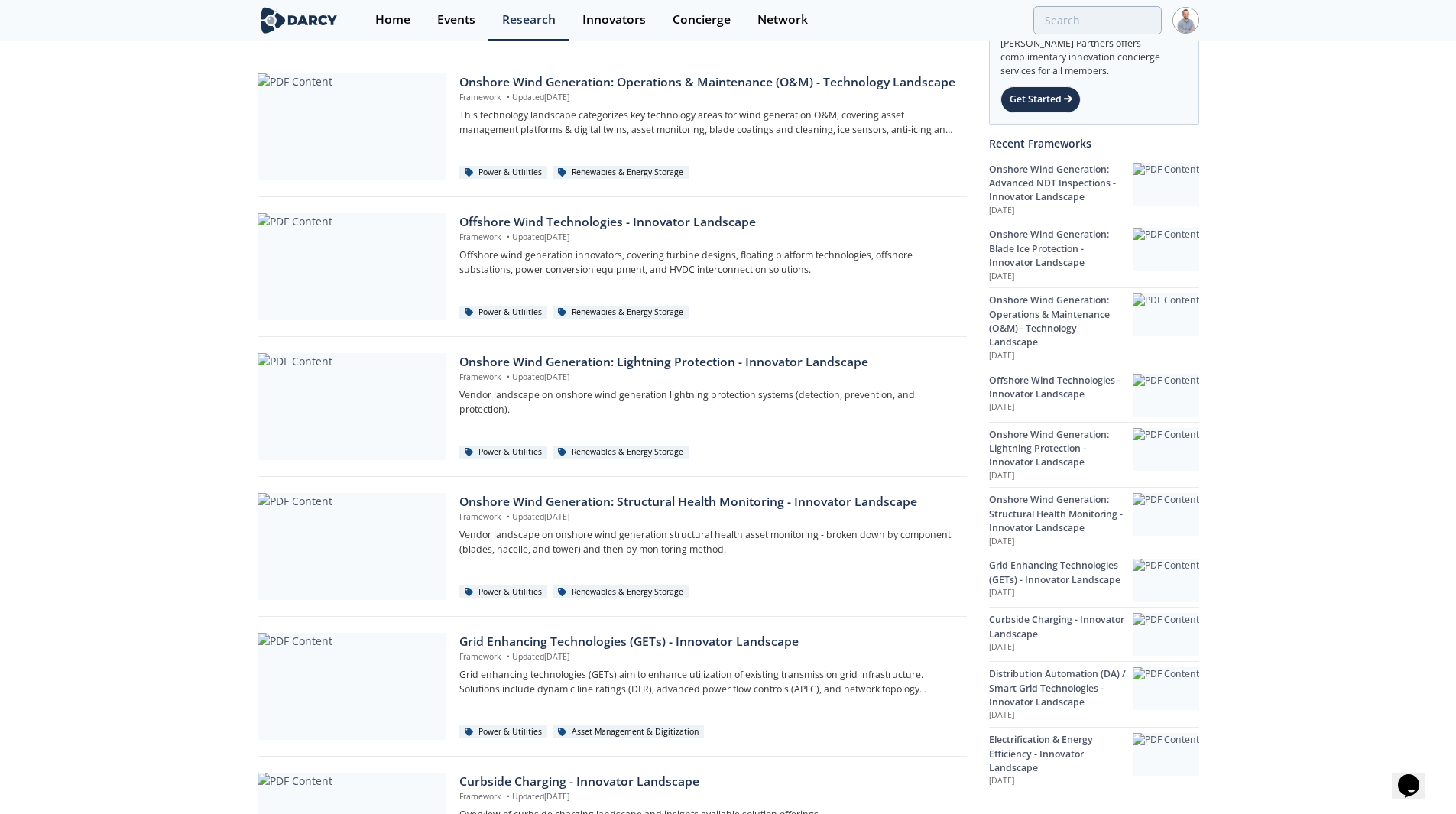
click at [548, 638] on div "Grid Enhancing Technologies (GETs) - Innovator Landscape" at bounding box center [707, 642] width 496 height 18
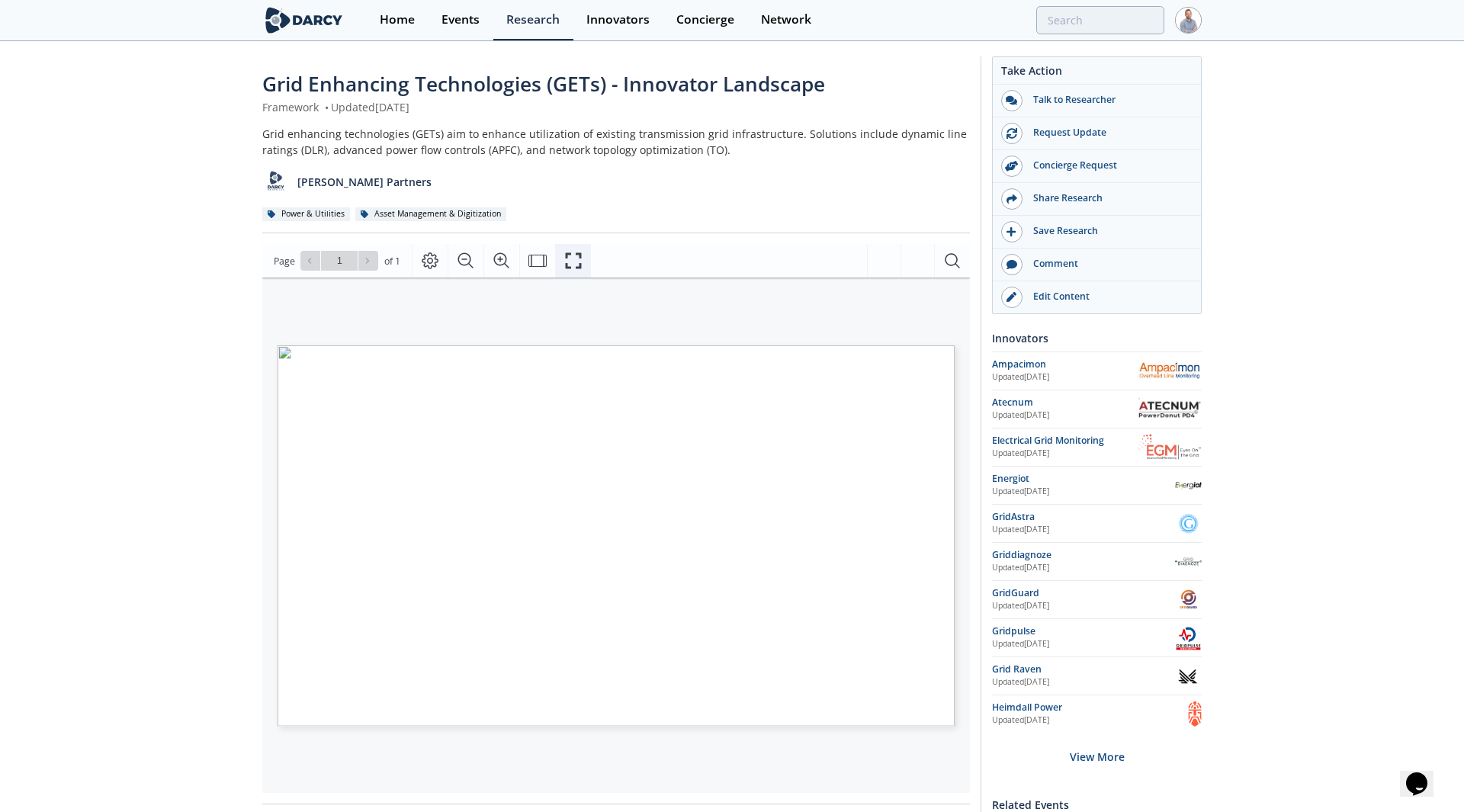
click at [564, 261] on icon "Fullscreen" at bounding box center [573, 261] width 18 height 18
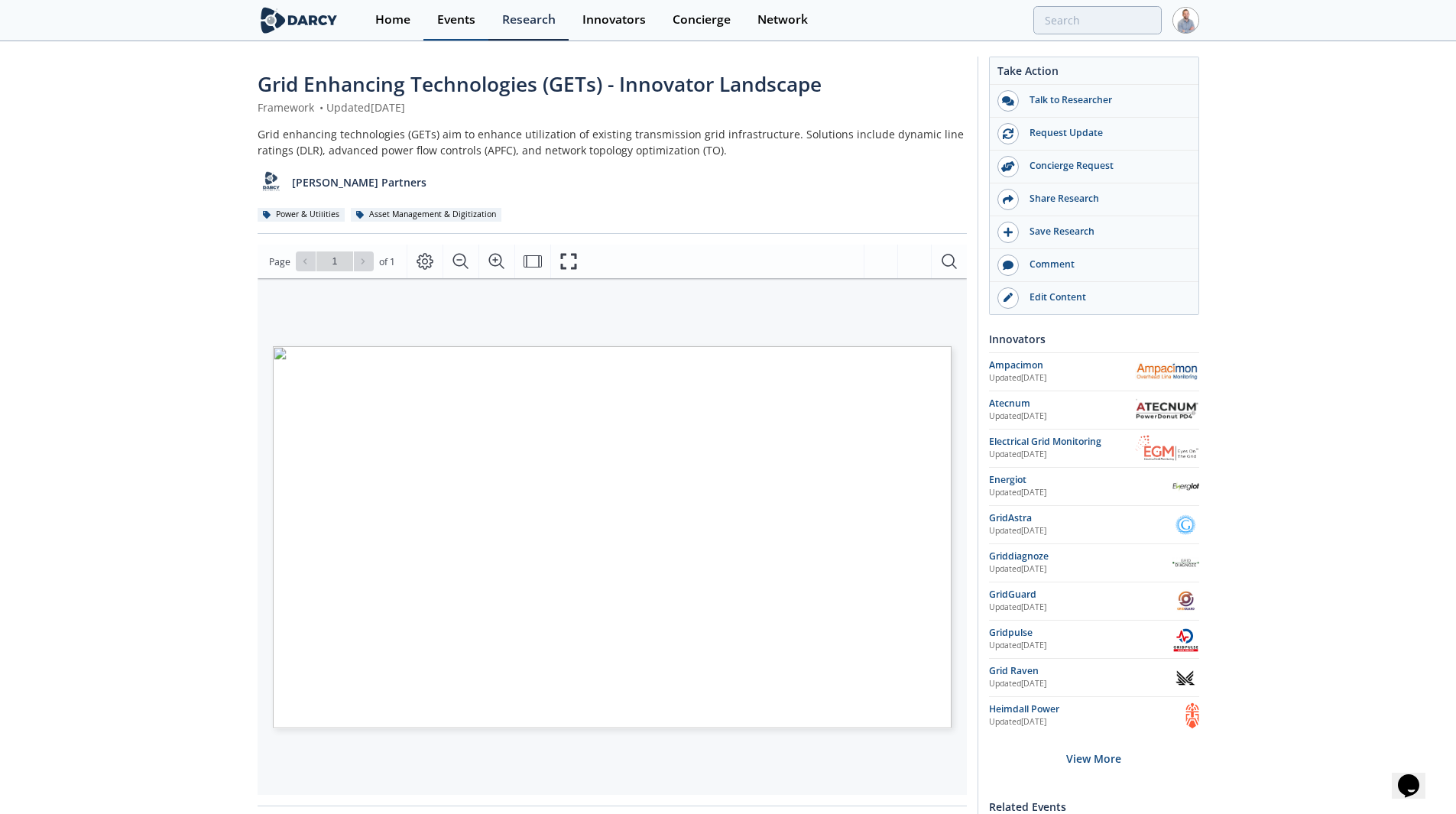
click at [471, 32] on link "Events" at bounding box center [456, 20] width 65 height 41
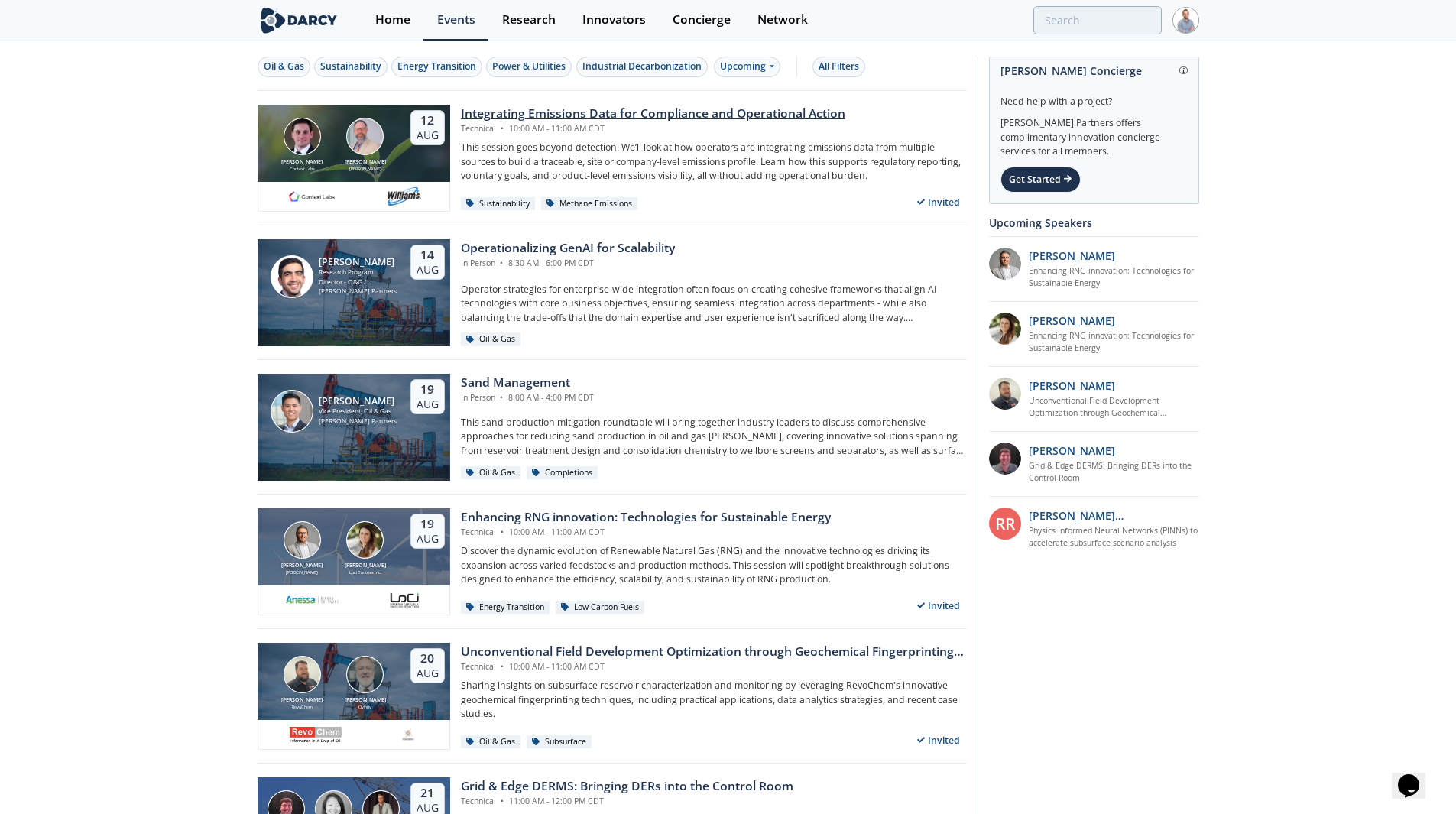
click at [706, 142] on p "This session goes beyond detection. We’ll look at how operators are integrating…" at bounding box center [713, 161] width 506 height 42
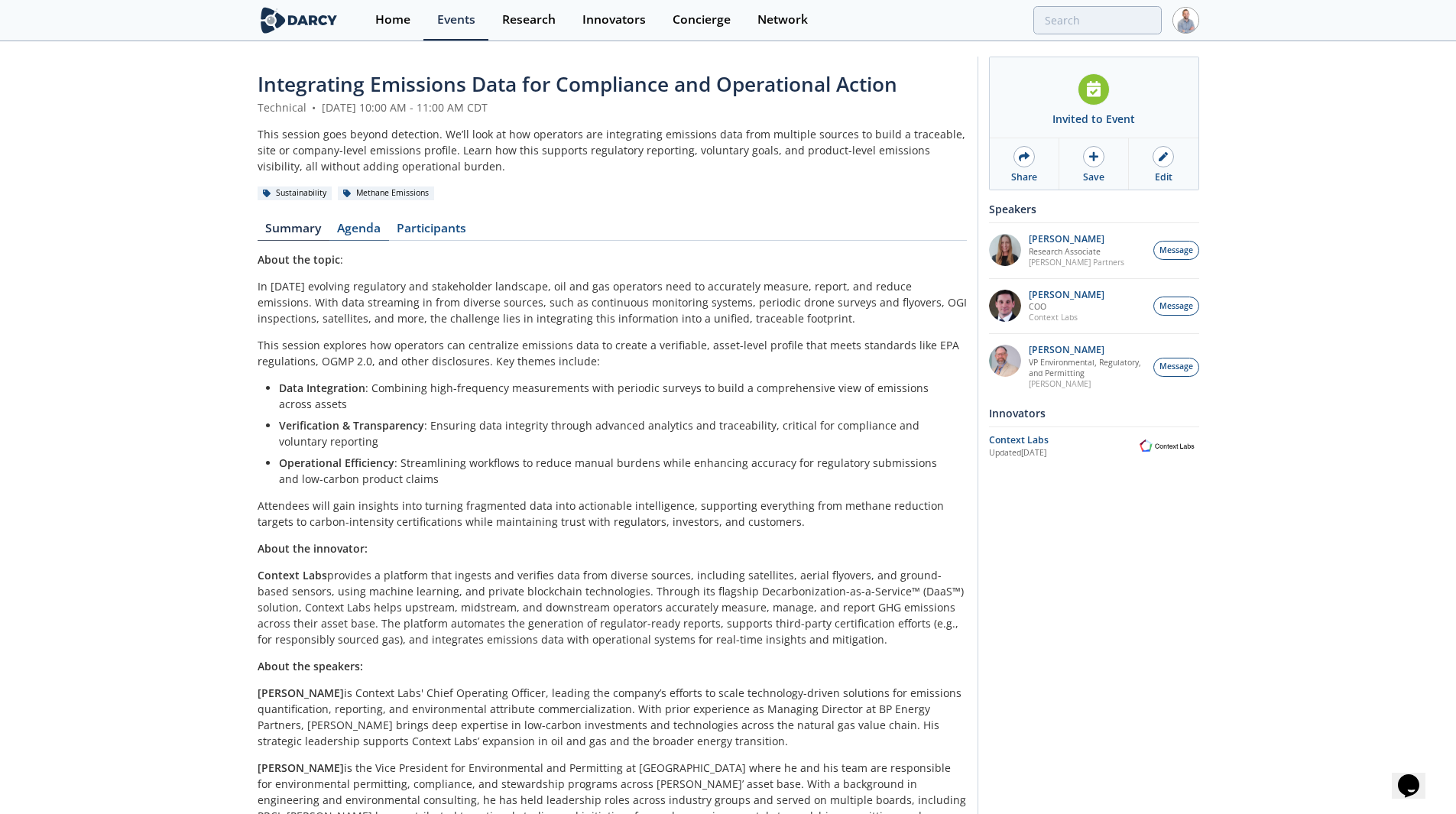
click at [365, 238] on link "Agenda" at bounding box center [359, 231] width 60 height 18
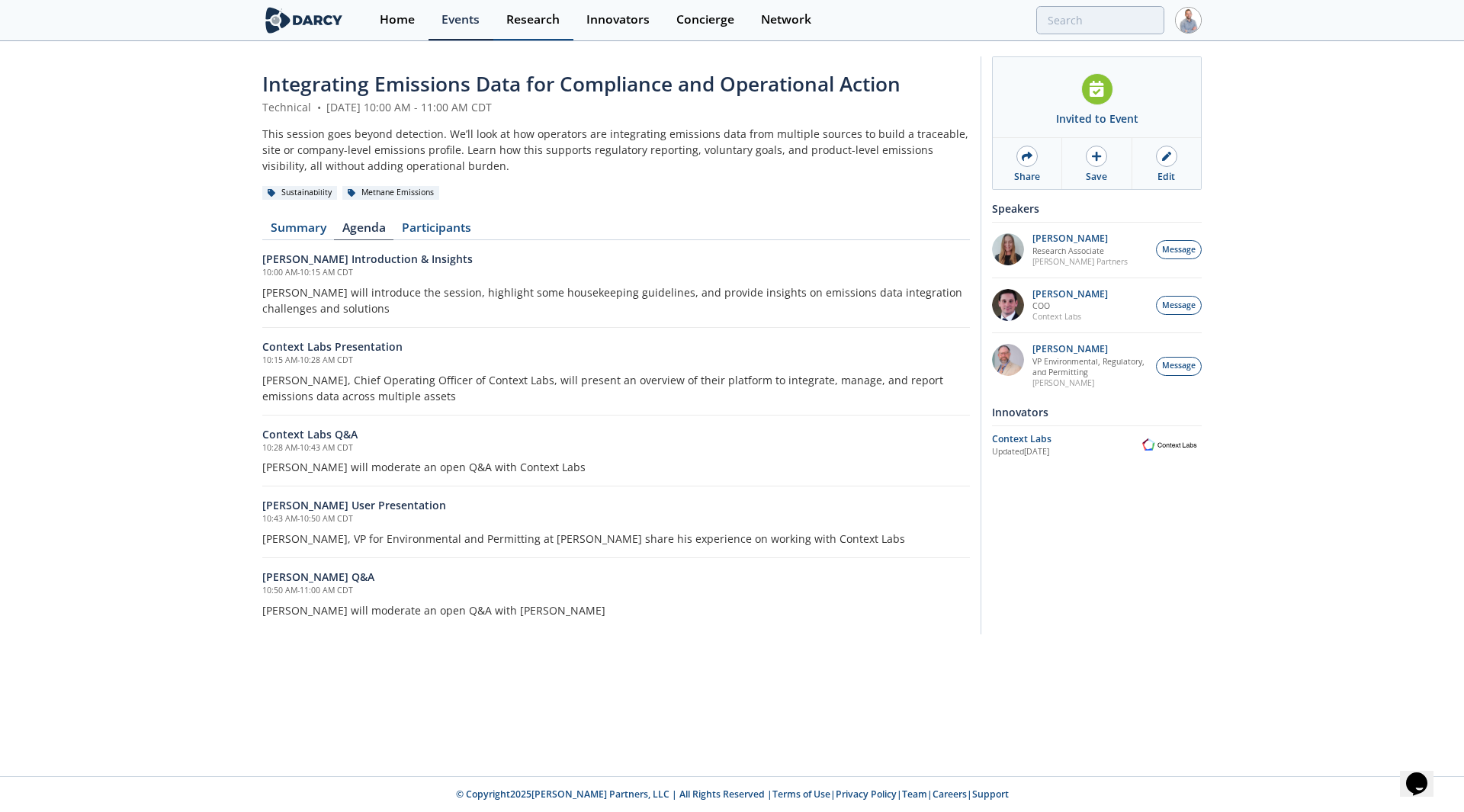
click at [528, 20] on div "Research" at bounding box center [532, 19] width 53 height 12
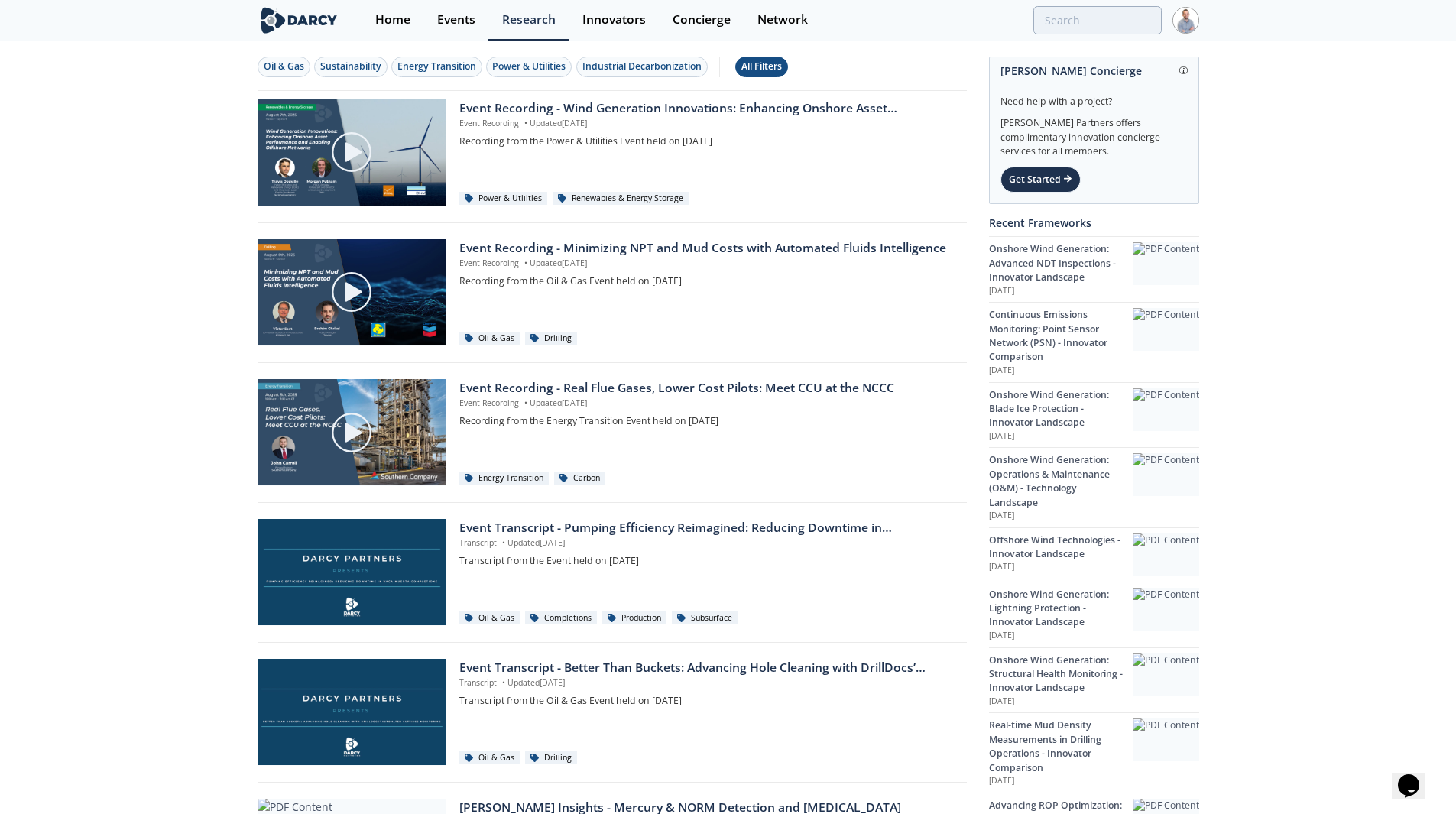
click at [782, 61] on div "All Filters" at bounding box center [761, 66] width 40 height 14
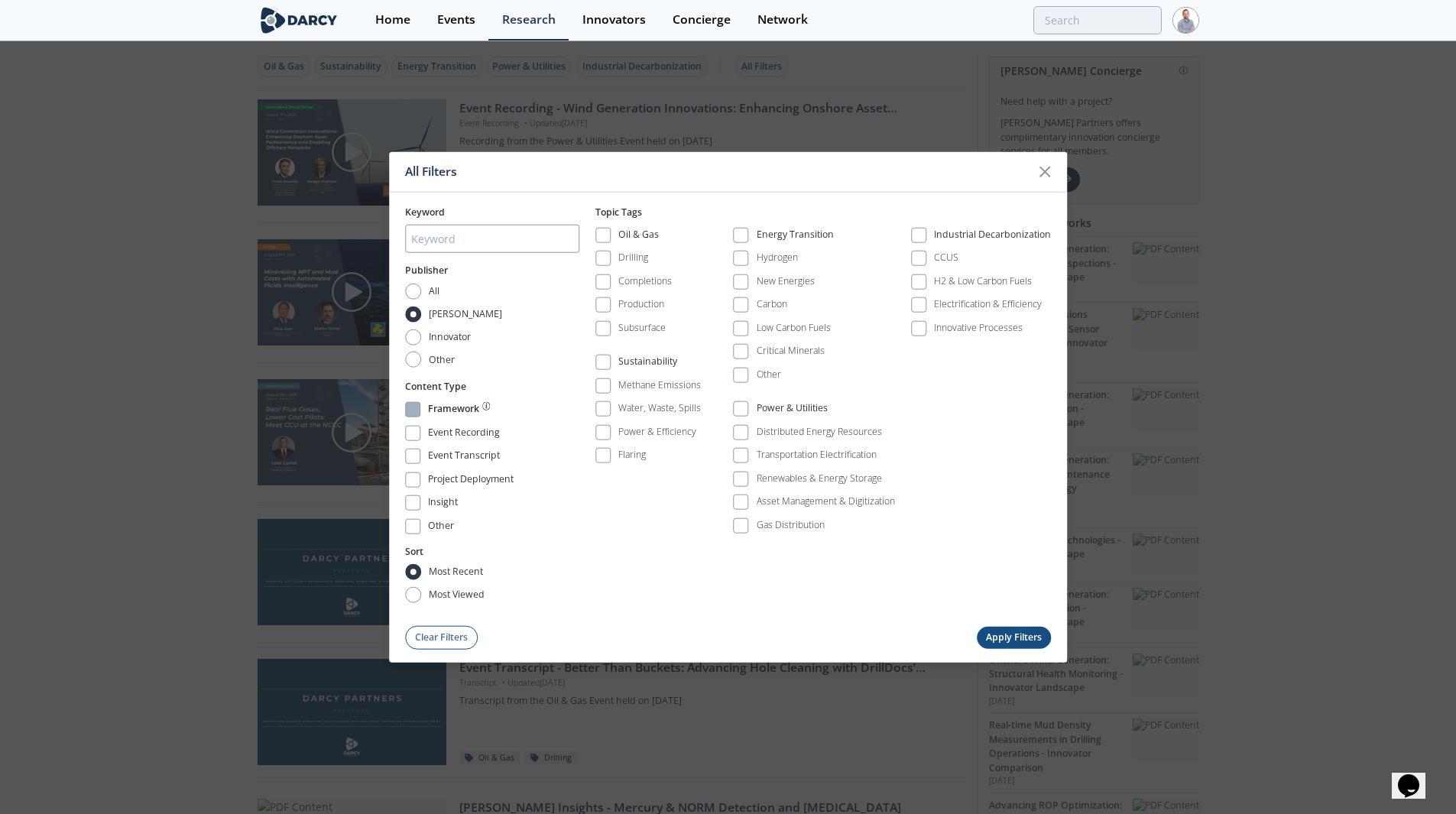
click at [466, 411] on div "Framework" at bounding box center [453, 411] width 51 height 18
click at [1029, 641] on button "Apply Filters" at bounding box center [1014, 637] width 75 height 22
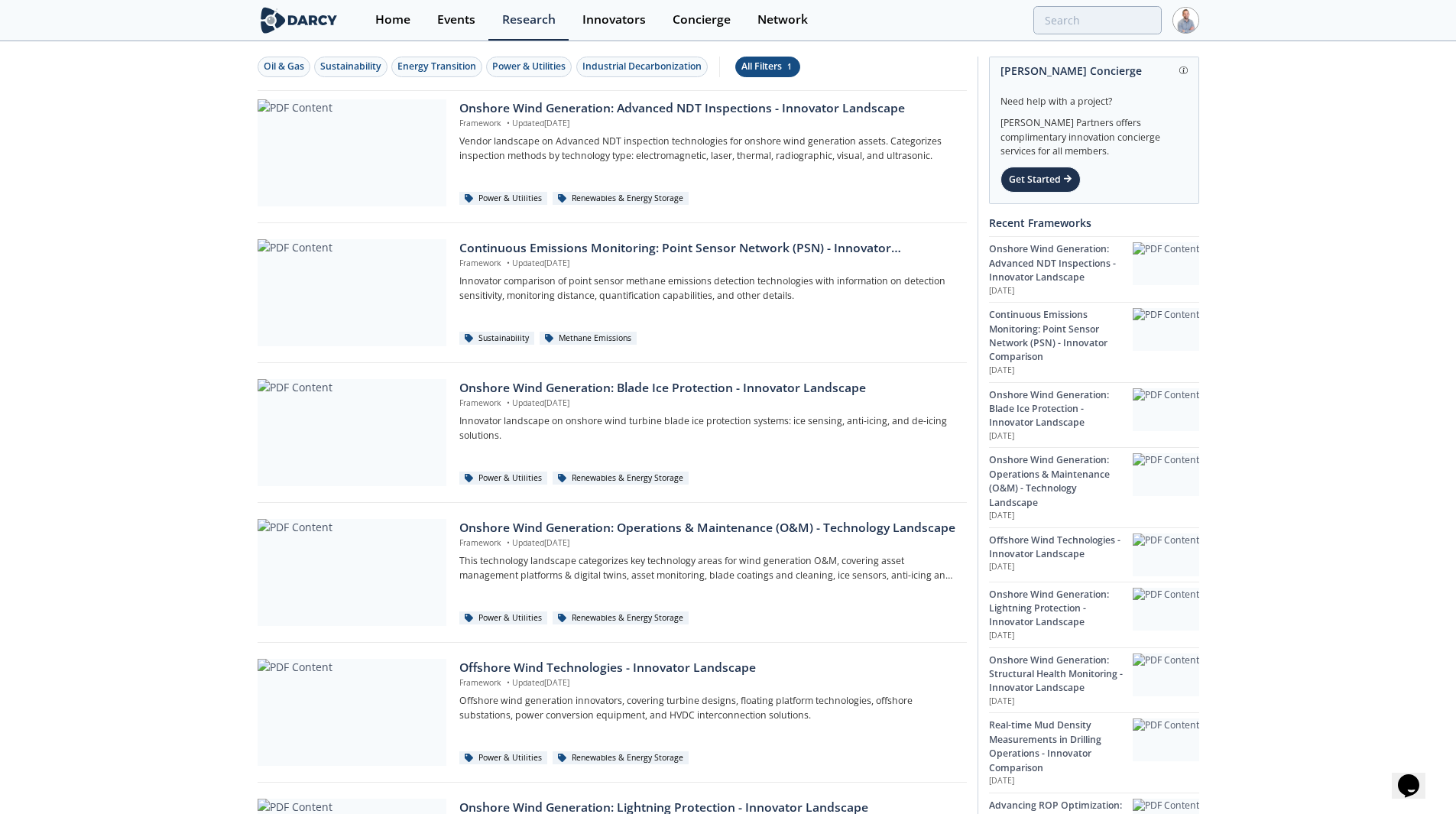
click at [752, 71] on div "All Filters 1" at bounding box center [768, 66] width 52 height 14
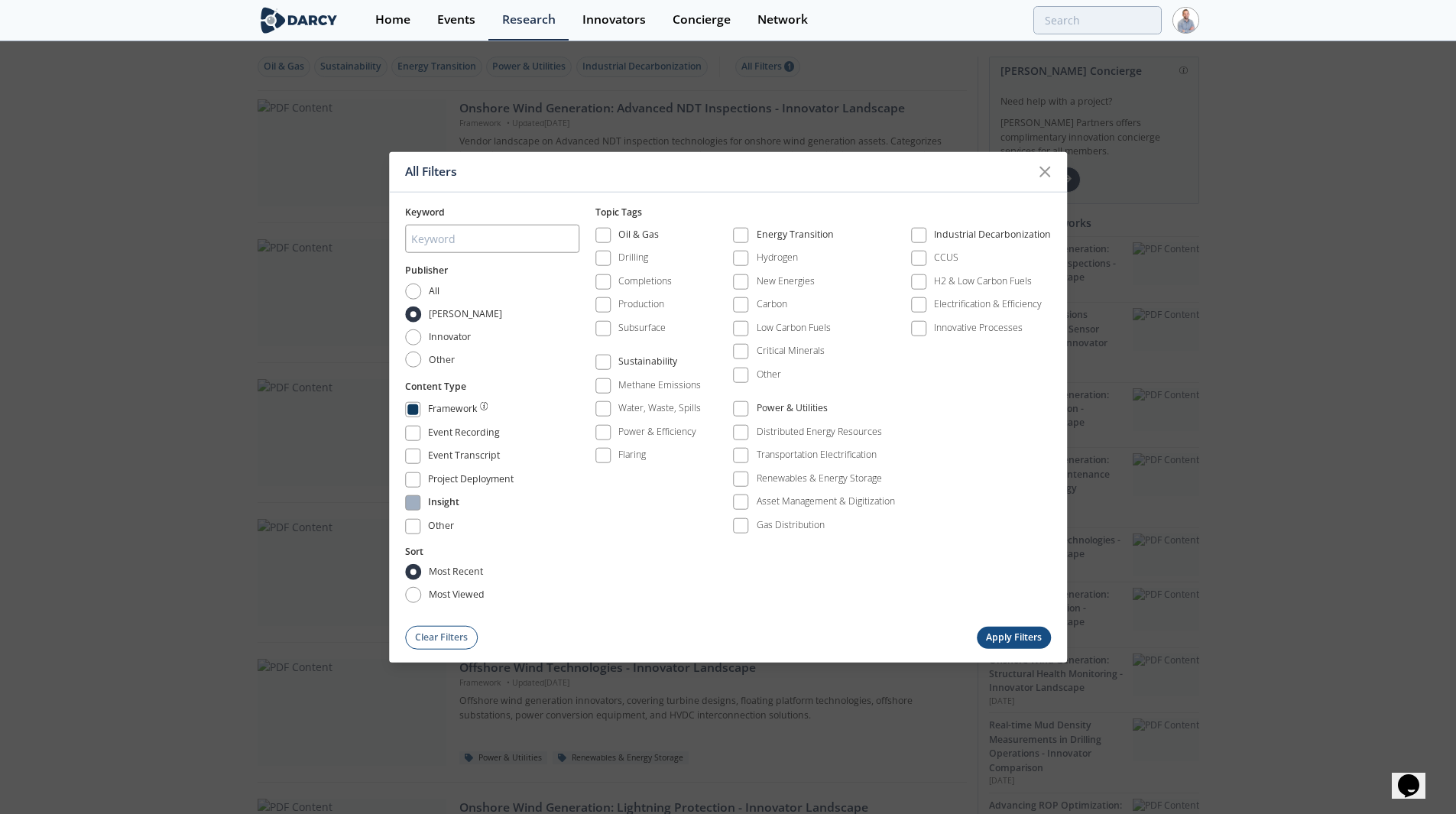
click at [443, 503] on div "Insight" at bounding box center [443, 504] width 31 height 18
click at [452, 417] on div "Framework" at bounding box center [453, 411] width 51 height 18
click at [1022, 641] on button "Apply Filters" at bounding box center [1014, 637] width 75 height 22
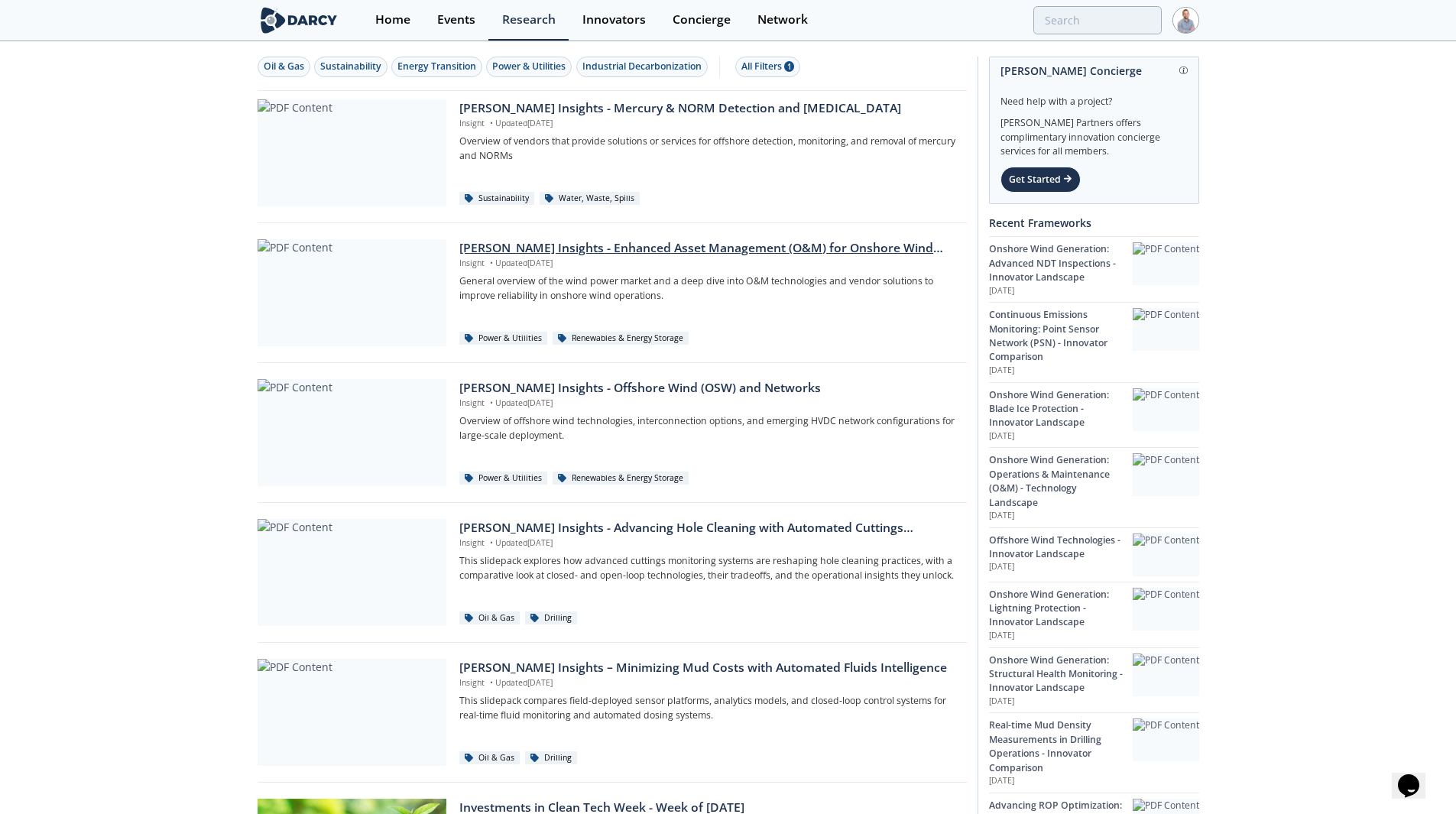
click at [694, 257] on div "Darcy Insights - Enhanced Asset Management (O&M) for Onshore Wind Farms" at bounding box center [707, 248] width 496 height 18
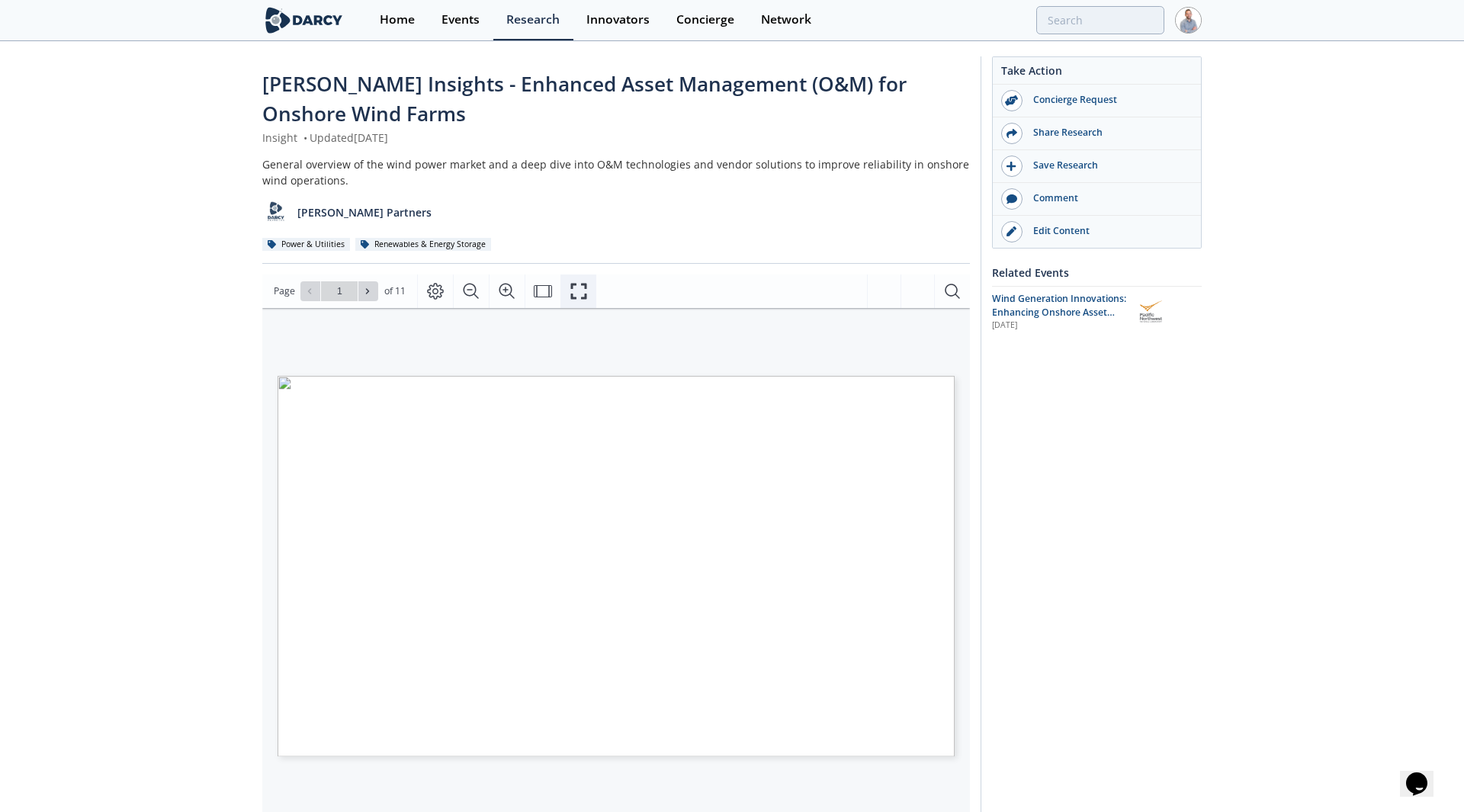
click at [581, 284] on icon "Fullscreen" at bounding box center [578, 291] width 16 height 16
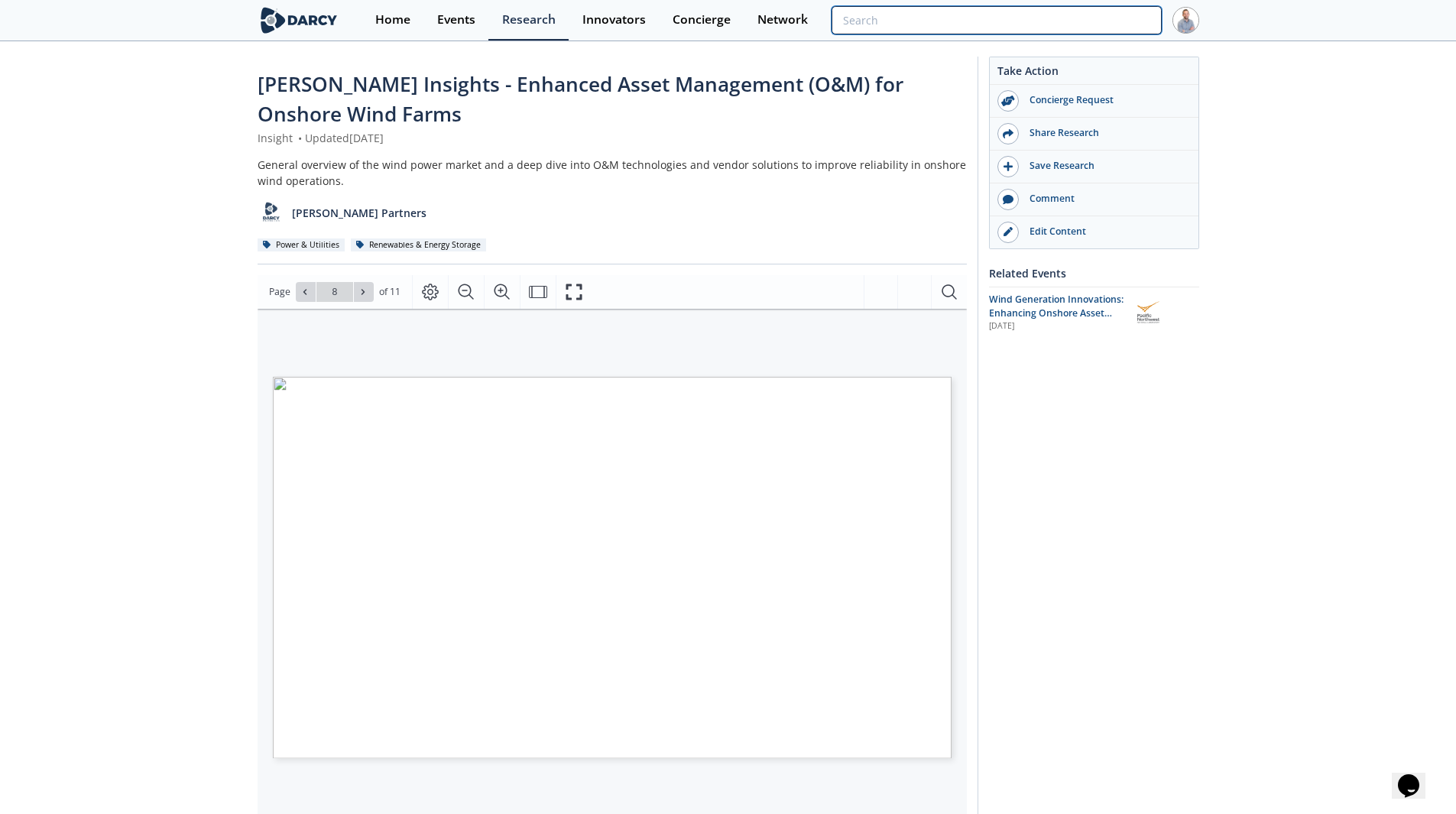
click at [1127, 25] on input "search" at bounding box center [996, 21] width 329 height 29
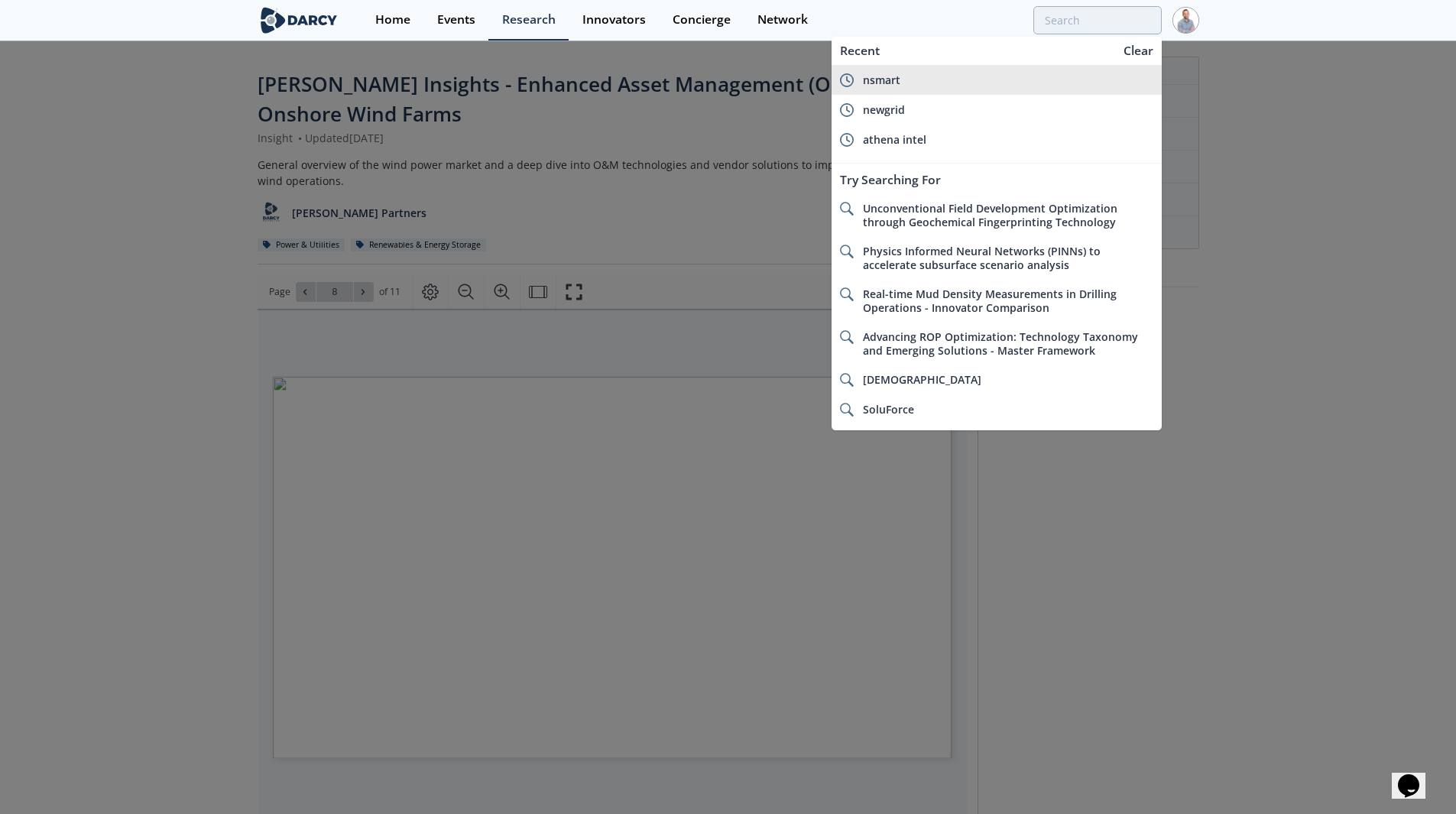
click at [926, 74] on div "nsmart" at bounding box center [1008, 79] width 291 height 14
type input "nsmart"
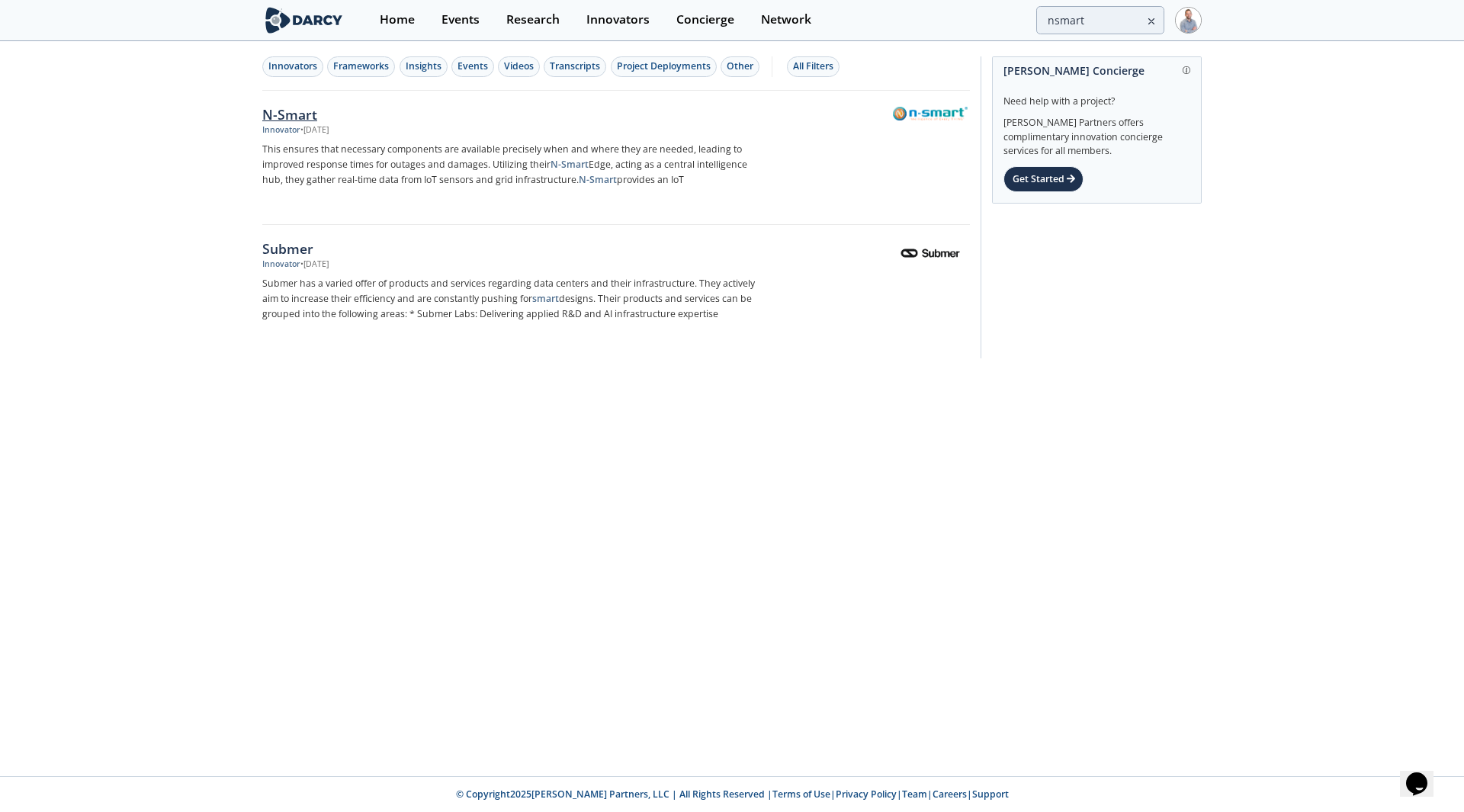
click at [304, 117] on div "N-Smart" at bounding box center [514, 114] width 505 height 20
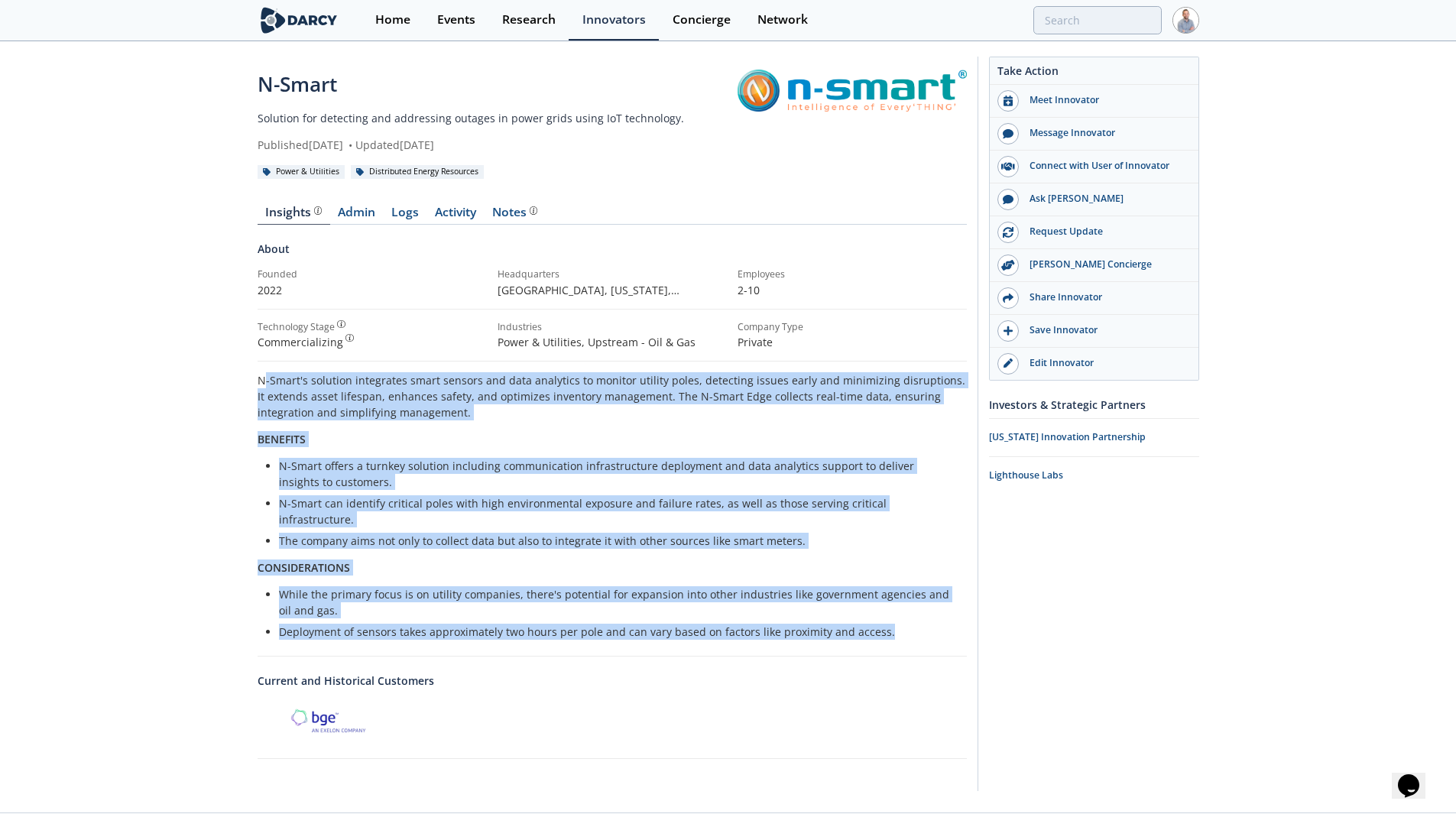
drag, startPoint x: 264, startPoint y: 383, endPoint x: 907, endPoint y: 621, distance: 685.6
click at [907, 621] on div "N-Smart's solution integrates smart sensors and data analytics to monitor utili…" at bounding box center [611, 506] width 709 height 268
click at [248, 509] on div "N-Smart Solution for detecting and addressing outages in power grids using IoT …" at bounding box center [728, 427] width 1456 height 770
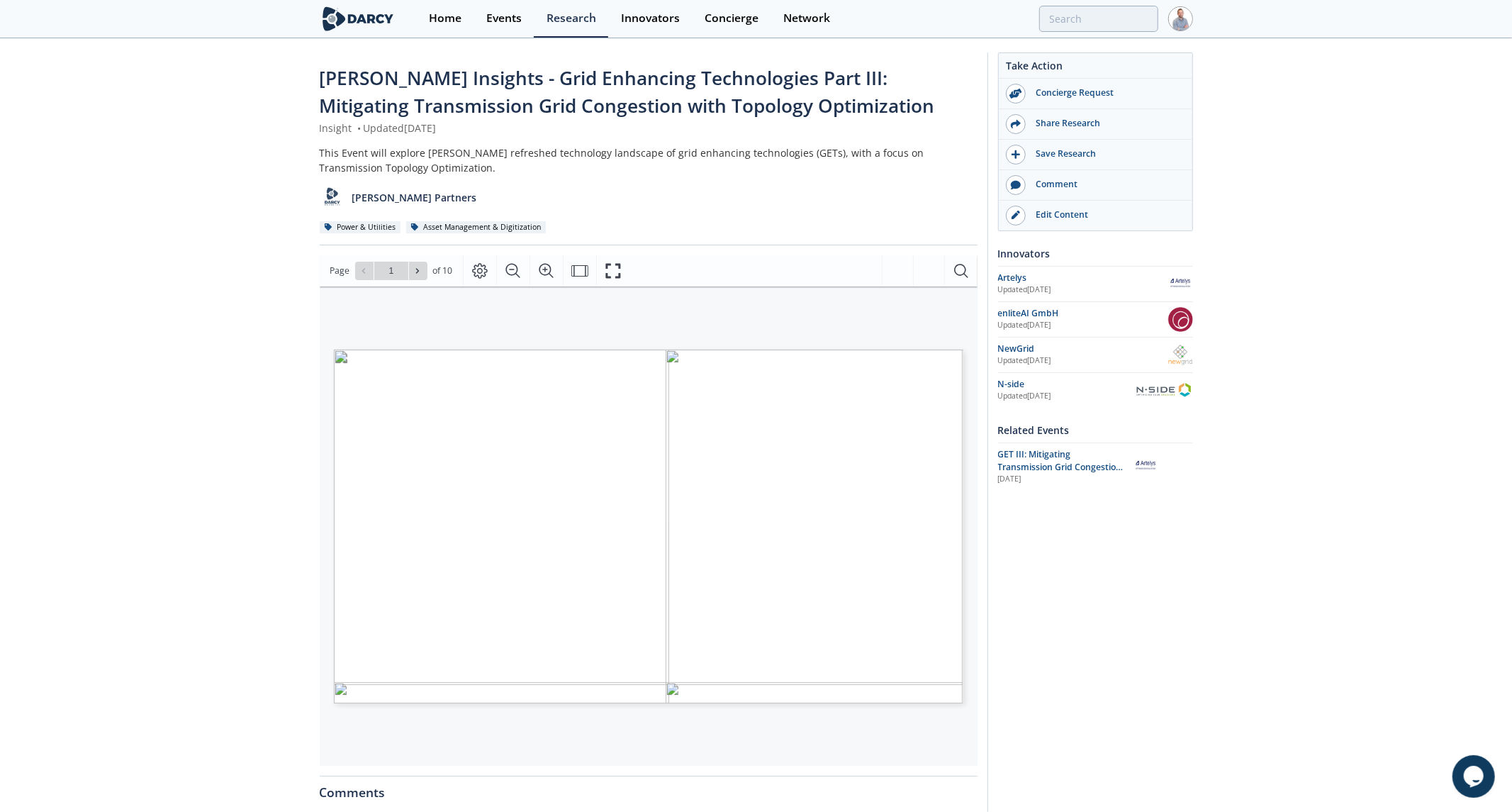
type input "2"
type input "3"
type input "4"
type input "5"
type input "10"
